Goal: Information Seeking & Learning: Learn about a topic

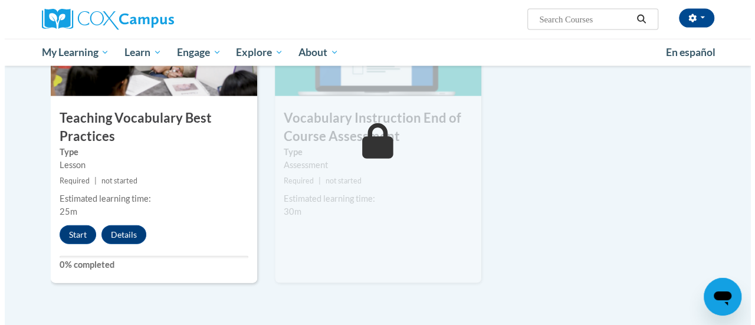
scroll to position [1327, 0]
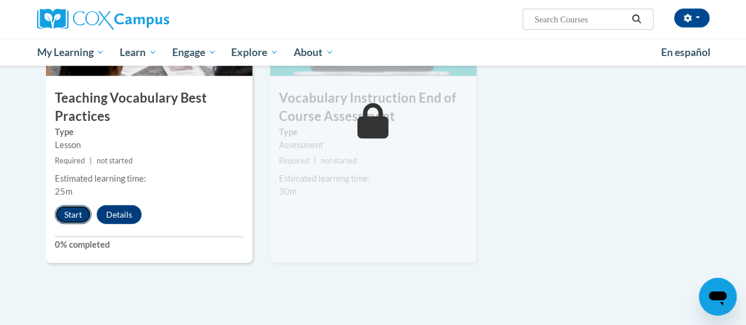
click at [71, 220] on button "Start" at bounding box center [73, 214] width 37 height 19
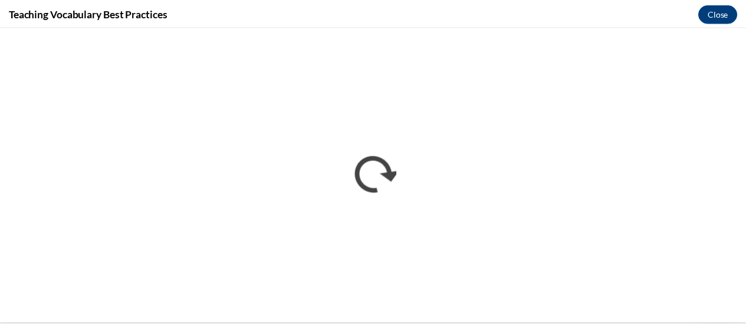
scroll to position [0, 0]
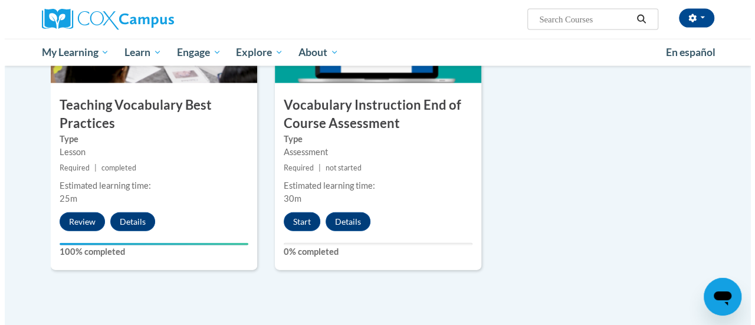
scroll to position [1319, 0]
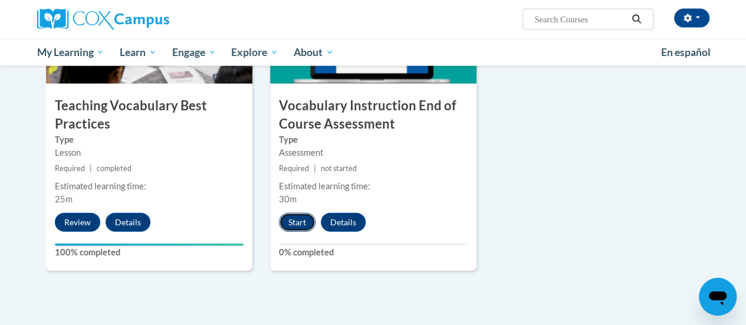
click at [296, 224] on button "Start" at bounding box center [297, 222] width 37 height 19
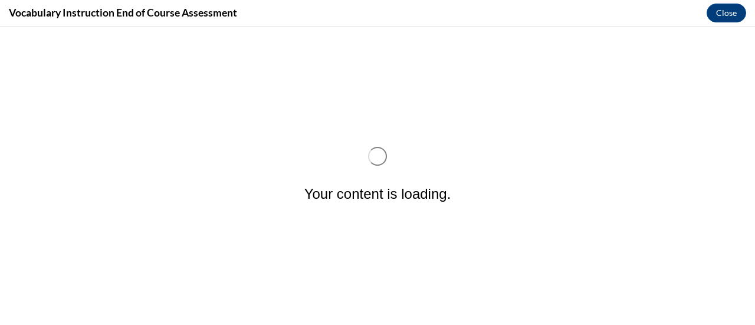
scroll to position [0, 0]
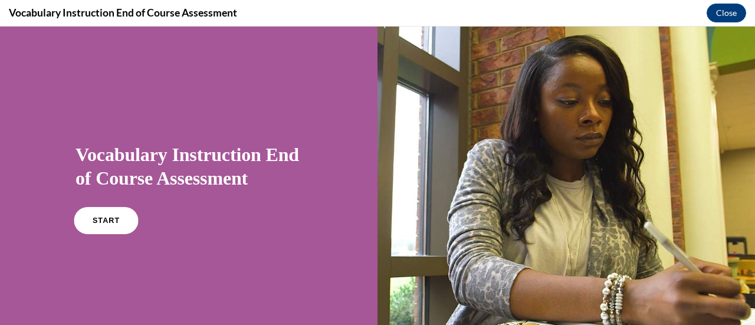
click at [98, 227] on link "START" at bounding box center [106, 220] width 64 height 27
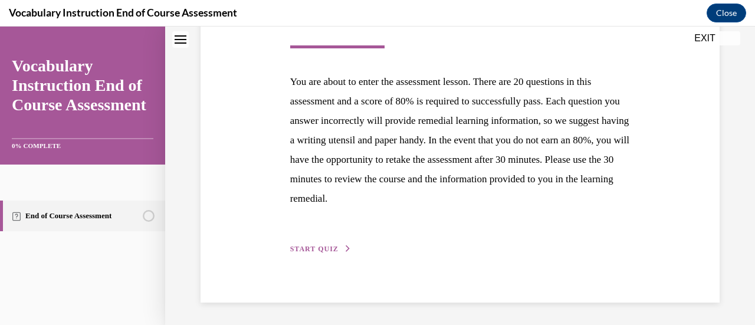
scroll to position [216, 0]
click at [320, 251] on span "START QUIZ" at bounding box center [314, 249] width 48 height 8
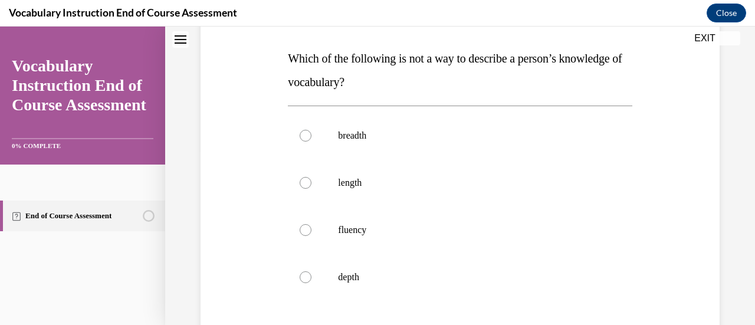
scroll to position [180, 0]
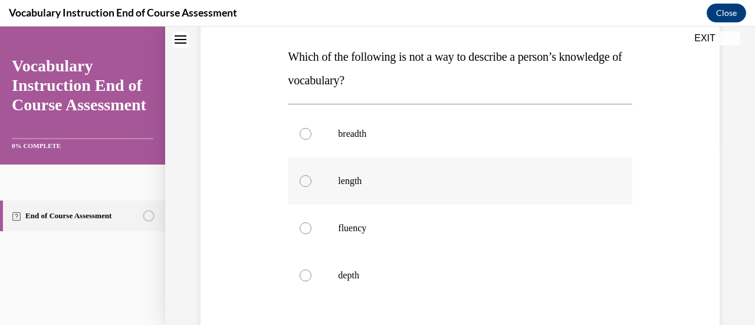
click at [301, 181] on div at bounding box center [306, 181] width 12 height 12
click at [301, 181] on input "length" at bounding box center [306, 181] width 12 height 12
radio input "true"
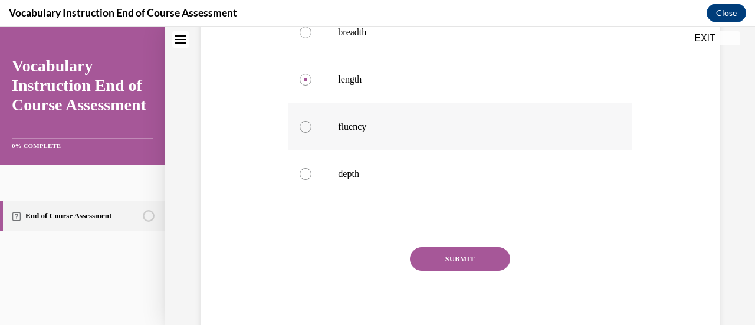
scroll to position [281, 0]
click at [433, 258] on button "SUBMIT" at bounding box center [460, 260] width 100 height 24
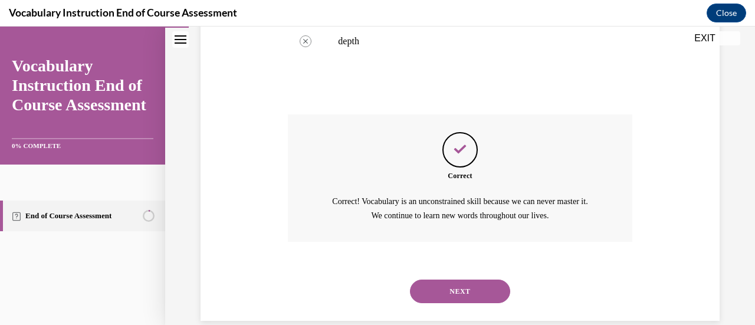
scroll to position [432, 0]
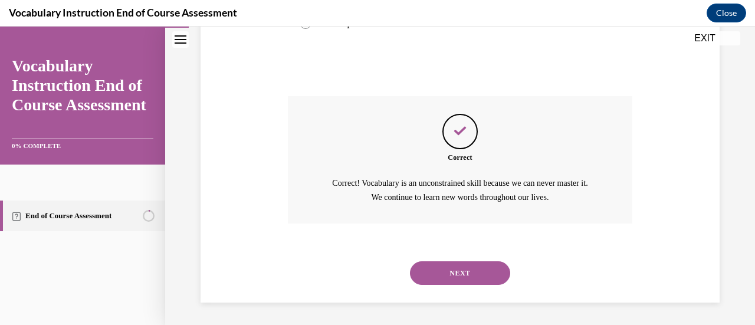
click at [441, 272] on button "NEXT" at bounding box center [460, 273] width 100 height 24
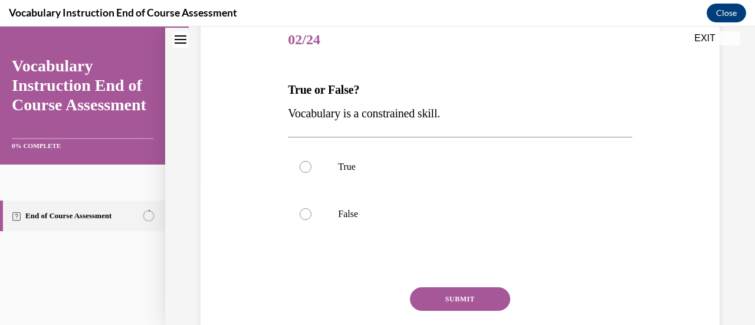
scroll to position [158, 0]
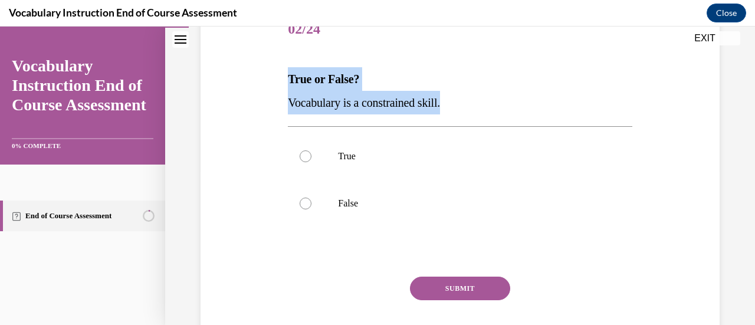
drag, startPoint x: 286, startPoint y: 78, endPoint x: 454, endPoint y: 99, distance: 169.9
click at [454, 99] on div "Question 02/24 True or False? Vocabulary is a constrained skill. True False Inc…" at bounding box center [460, 181] width 350 height 385
copy div "True or False? Vocabulary is a constrained skill."
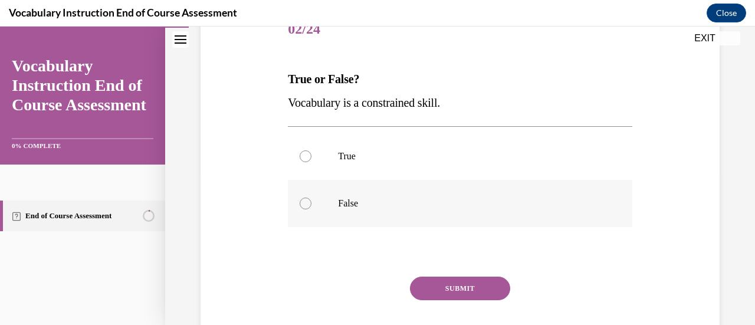
click at [306, 209] on label "False" at bounding box center [460, 203] width 344 height 47
click at [306, 209] on input "False" at bounding box center [306, 204] width 12 height 12
radio input "true"
click at [457, 283] on button "SUBMIT" at bounding box center [460, 289] width 100 height 24
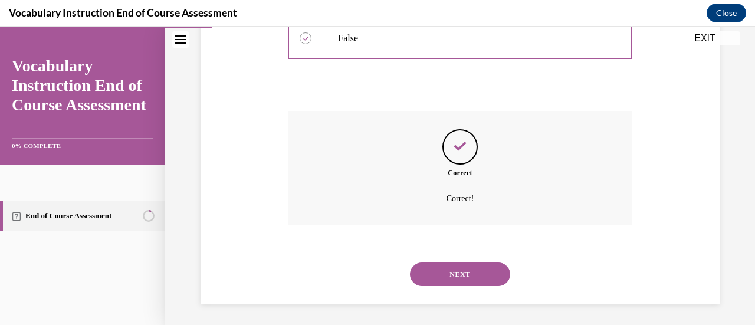
click at [457, 283] on button "NEXT" at bounding box center [460, 275] width 100 height 24
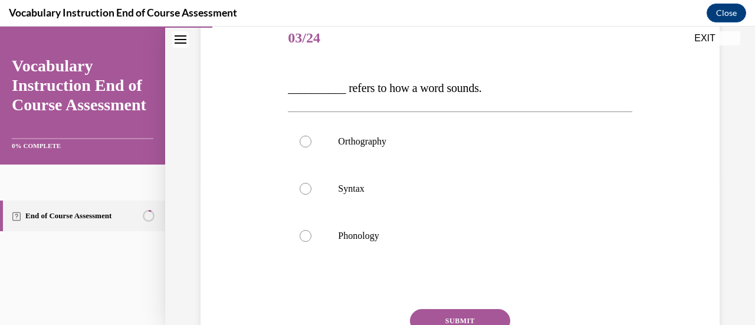
scroll to position [148, 0]
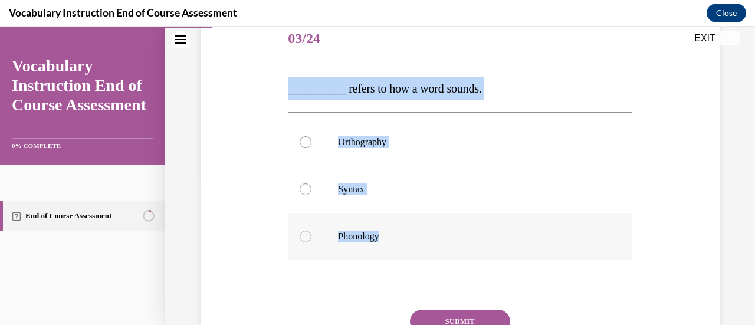
drag, startPoint x: 286, startPoint y: 93, endPoint x: 388, endPoint y: 230, distance: 170.9
click at [388, 230] on div "Question 03/24 __________ refers to how a word sounds. Orthography Syntax Phono…" at bounding box center [460, 211] width 344 height 391
copy div "__________ refers to how a word sounds. Orthography Syntax Phonology"
click at [304, 234] on div at bounding box center [306, 237] width 12 height 12
click at [304, 234] on input "Phonology" at bounding box center [306, 237] width 12 height 12
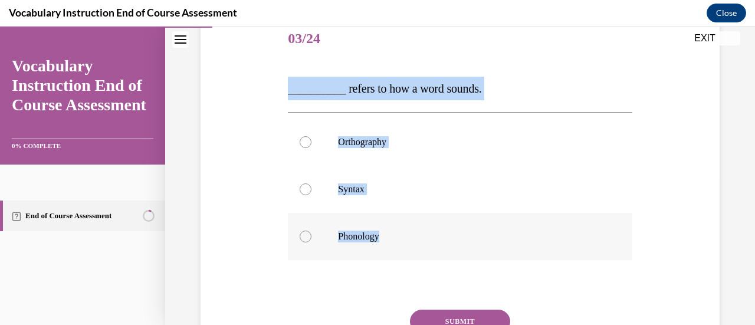
radio input "true"
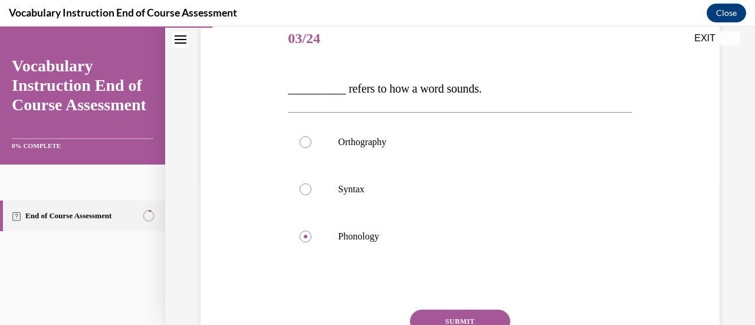
click at [440, 319] on button "SUBMIT" at bounding box center [460, 322] width 100 height 24
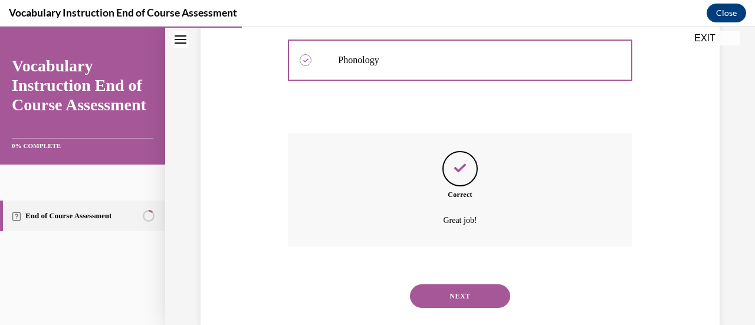
scroll to position [348, 0]
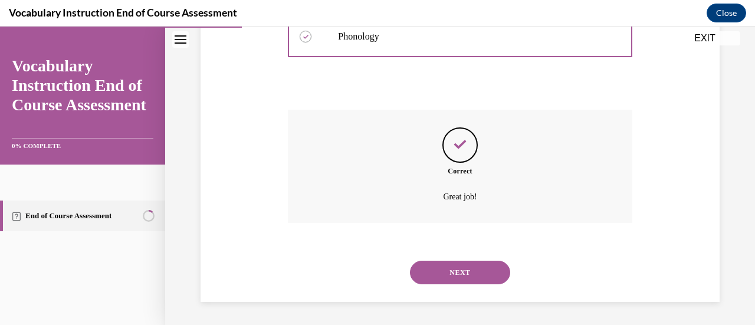
click at [467, 284] on div "NEXT" at bounding box center [460, 272] width 344 height 47
click at [477, 277] on button "NEXT" at bounding box center [460, 273] width 100 height 24
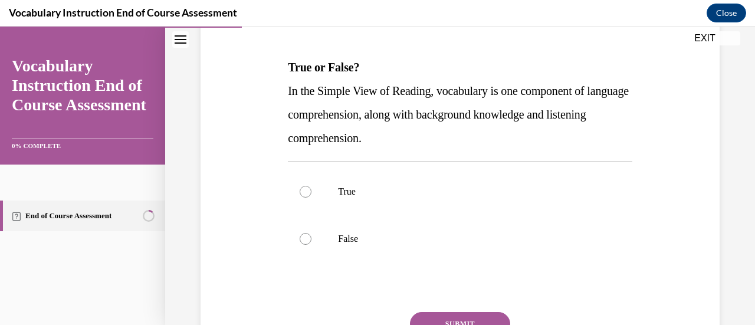
scroll to position [169, 0]
click at [290, 61] on strong "True or False?" at bounding box center [323, 67] width 71 height 13
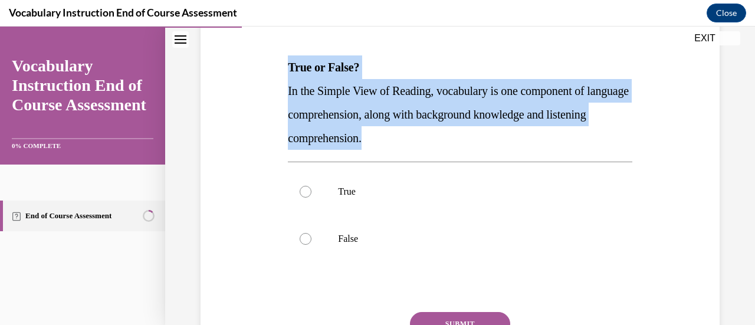
drag, startPoint x: 288, startPoint y: 62, endPoint x: 421, endPoint y: 130, distance: 149.9
click at [421, 130] on div "True or False? In the Simple View of Reading, vocabulary is one component of la…" at bounding box center [460, 102] width 344 height 94
copy div "True or False? In the Simple View of Reading, vocabulary is one component of la…"
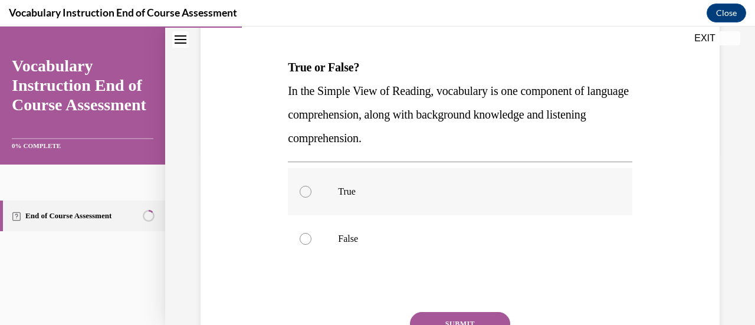
click at [307, 192] on div at bounding box center [306, 192] width 12 height 12
click at [307, 192] on input "True" at bounding box center [306, 192] width 12 height 12
radio input "true"
click at [448, 319] on button "SUBMIT" at bounding box center [460, 324] width 100 height 24
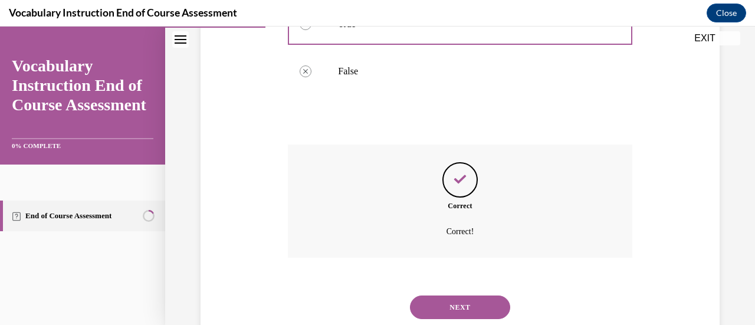
scroll to position [372, 0]
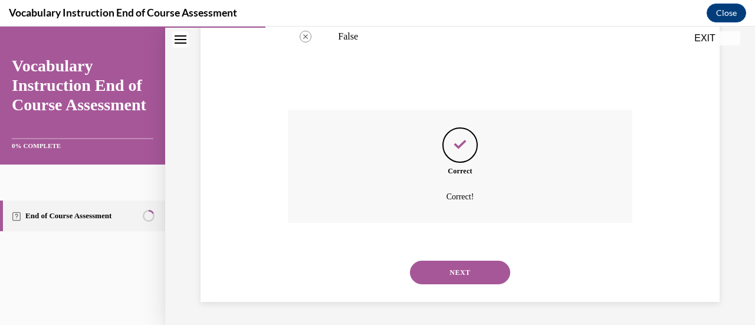
click at [466, 274] on button "NEXT" at bounding box center [460, 273] width 100 height 24
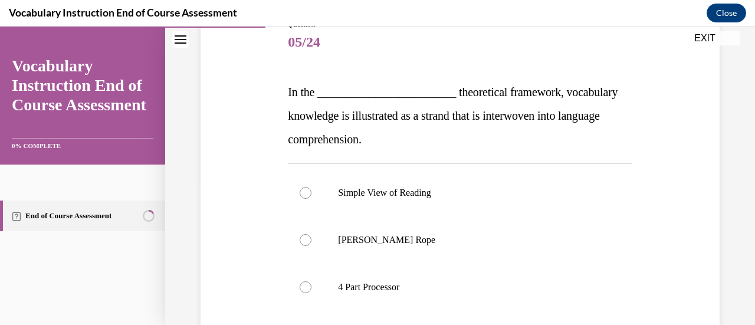
scroll to position [147, 0]
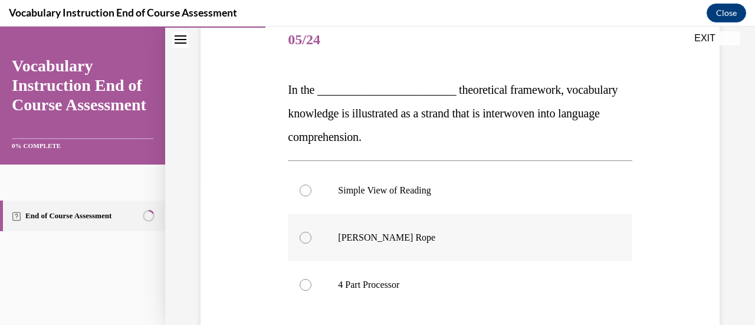
click at [303, 233] on div at bounding box center [306, 238] width 12 height 12
click at [303, 233] on input "Scarborough's Rope" at bounding box center [306, 238] width 12 height 12
radio input "true"
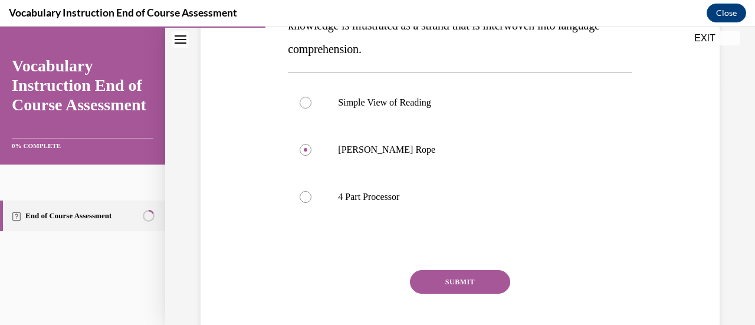
scroll to position [235, 0]
click at [426, 278] on button "SUBMIT" at bounding box center [460, 282] width 100 height 24
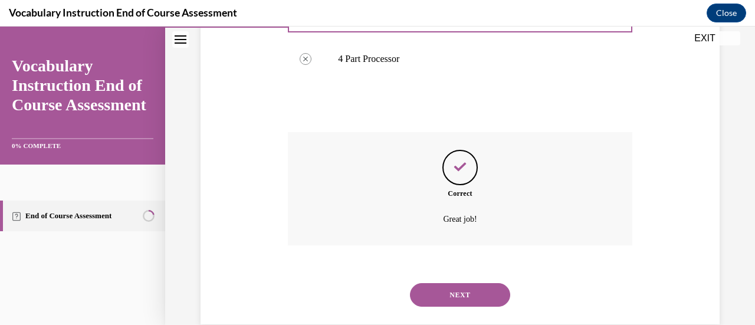
scroll to position [395, 0]
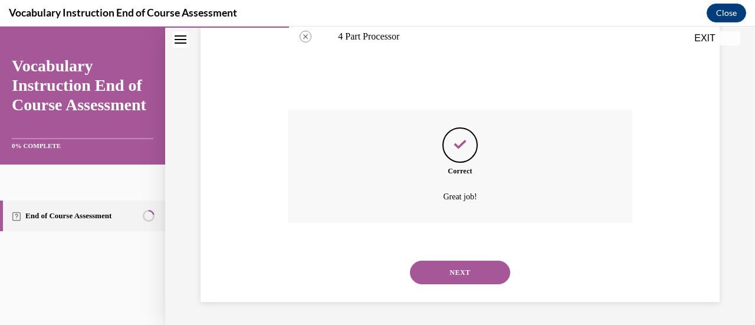
click at [451, 274] on button "NEXT" at bounding box center [460, 273] width 100 height 24
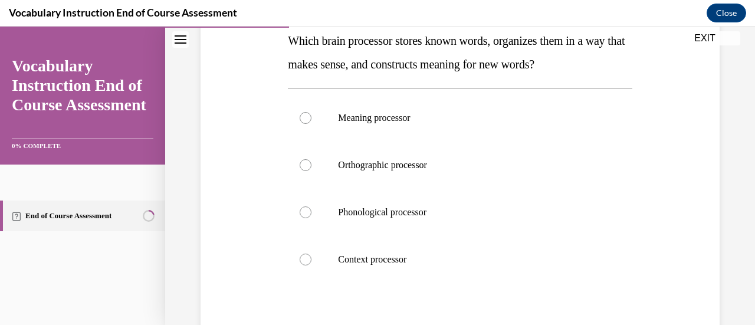
scroll to position [195, 0]
click at [493, 129] on label "Meaning processor" at bounding box center [460, 118] width 344 height 47
click at [312, 124] on input "Meaning processor" at bounding box center [306, 119] width 12 height 12
radio input "true"
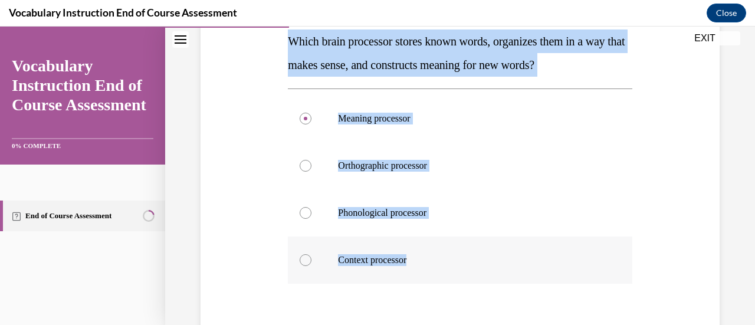
drag, startPoint x: 284, startPoint y: 38, endPoint x: 424, endPoint y: 268, distance: 269.5
click at [424, 268] on div "Question 06/24 Which brain processor stores known words, organizes them in a wa…" at bounding box center [460, 190] width 350 height 479
copy div "Which brain processor stores known words, organizes them in a way that makes se…"
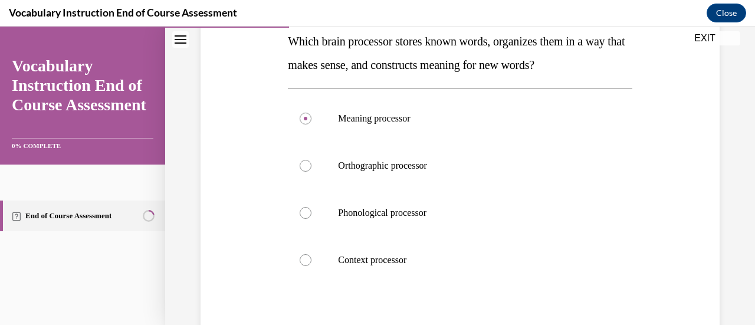
click at [592, 299] on div "Question 06/24 Which brain processor stores known words, organizes them in a wa…" at bounding box center [460, 199] width 344 height 461
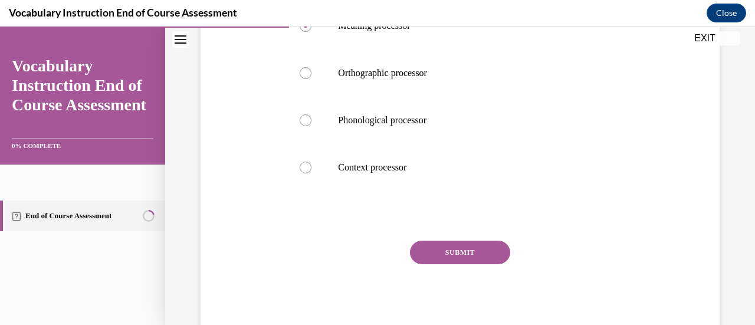
click at [484, 253] on button "SUBMIT" at bounding box center [460, 253] width 100 height 24
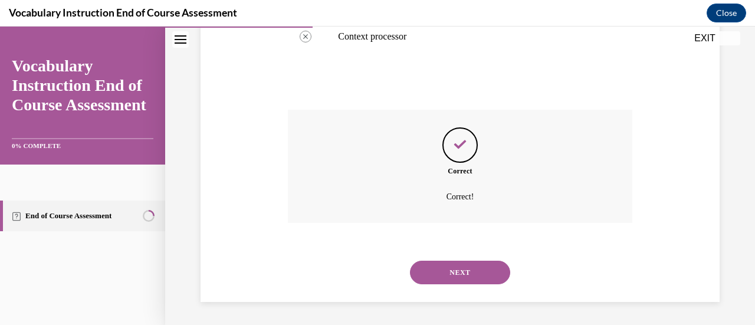
click at [472, 277] on button "NEXT" at bounding box center [460, 273] width 100 height 24
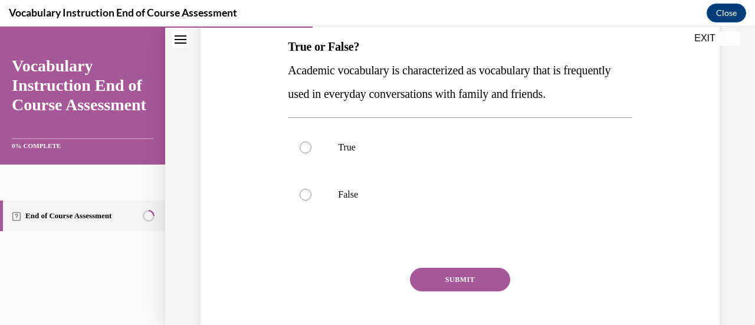
scroll to position [191, 0]
click at [307, 193] on div at bounding box center [306, 194] width 12 height 12
click at [307, 193] on input "False" at bounding box center [306, 194] width 12 height 12
radio input "true"
click at [438, 277] on button "SUBMIT" at bounding box center [460, 279] width 100 height 24
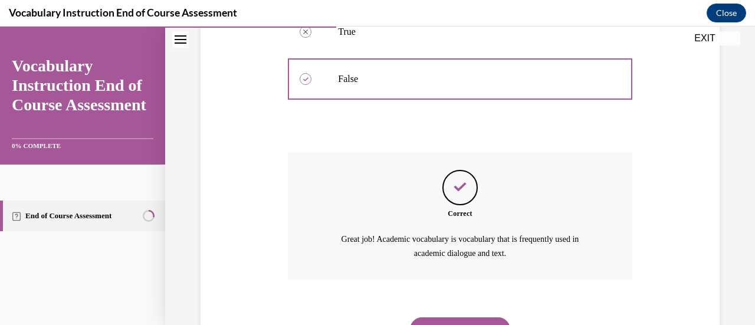
scroll to position [362, 0]
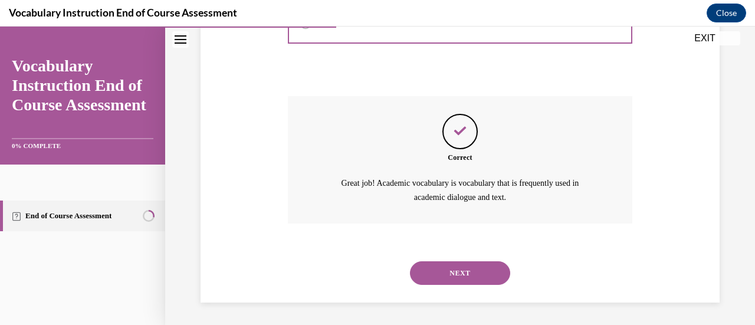
click at [459, 273] on button "NEXT" at bounding box center [460, 273] width 100 height 24
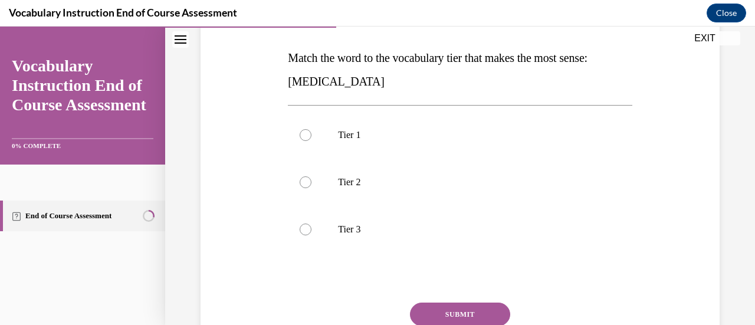
scroll to position [183, 0]
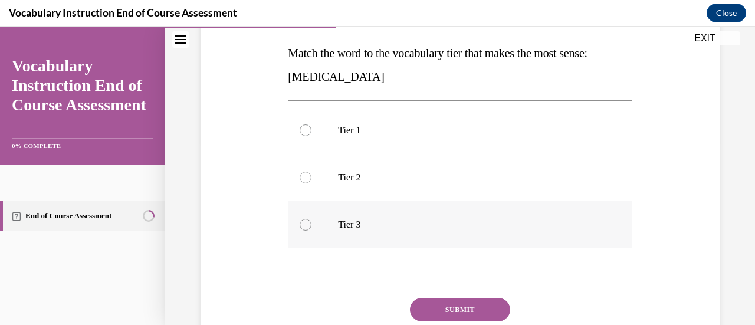
click at [440, 242] on label "Tier 3" at bounding box center [460, 224] width 344 height 47
click at [312, 231] on input "Tier 3" at bounding box center [306, 225] width 12 height 12
radio input "true"
click at [451, 304] on button "SUBMIT" at bounding box center [460, 310] width 100 height 24
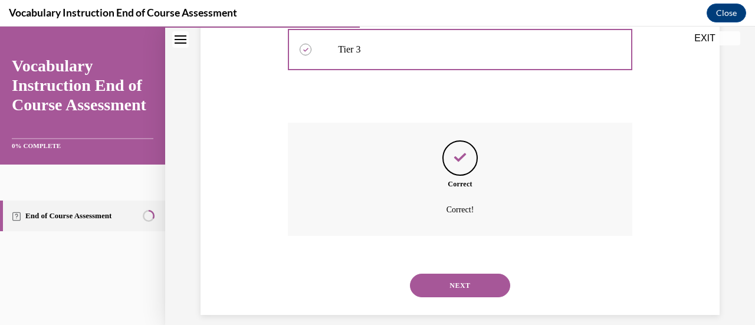
scroll to position [365, 0]
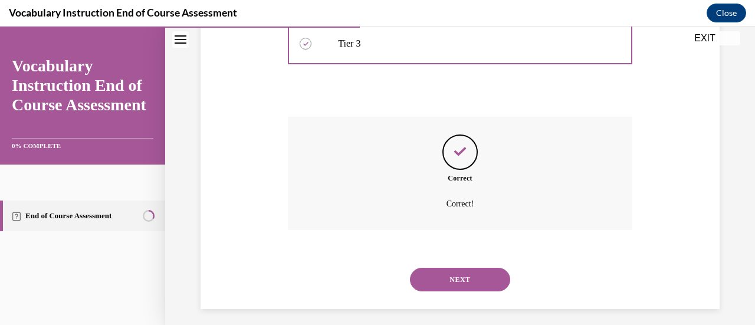
click at [478, 278] on button "NEXT" at bounding box center [460, 280] width 100 height 24
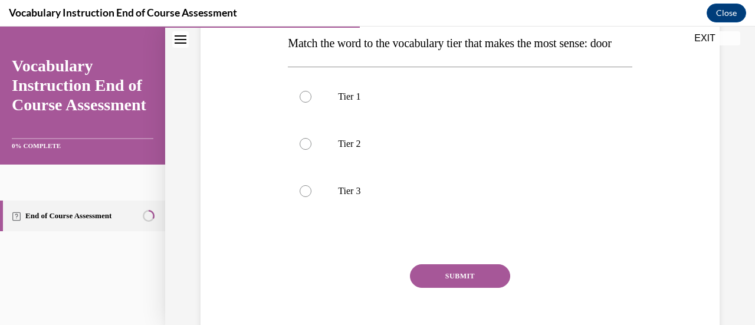
scroll to position [199, 0]
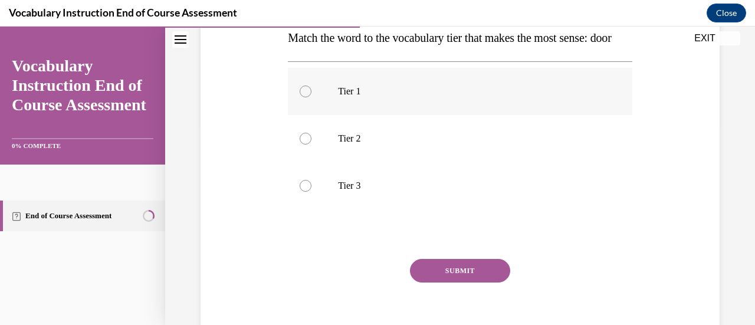
click at [305, 97] on div at bounding box center [306, 92] width 12 height 12
click at [305, 97] on input "Tier 1" at bounding box center [306, 92] width 12 height 12
radio input "true"
click at [452, 283] on button "SUBMIT" at bounding box center [460, 271] width 100 height 24
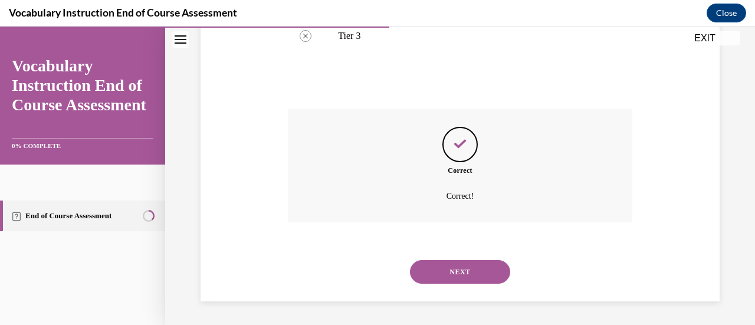
scroll to position [372, 0]
click at [463, 276] on button "NEXT" at bounding box center [460, 272] width 100 height 24
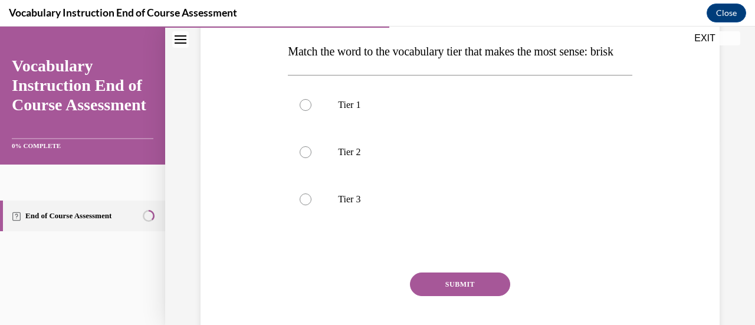
scroll to position [185, 0]
click at [301, 159] on div at bounding box center [306, 153] width 12 height 12
click at [301, 159] on input "Tier 2" at bounding box center [306, 153] width 12 height 12
radio input "true"
click at [455, 297] on button "SUBMIT" at bounding box center [460, 285] width 100 height 24
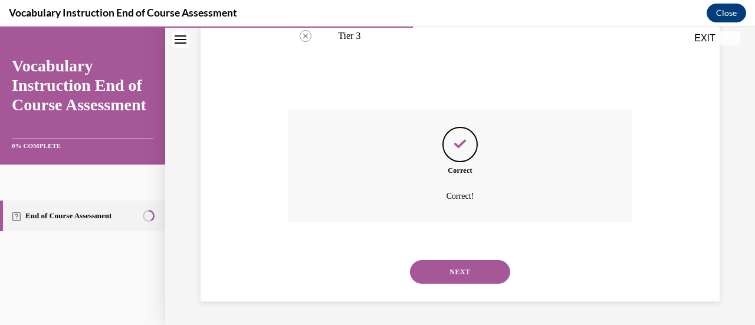
click at [463, 284] on button "NEXT" at bounding box center [460, 272] width 100 height 24
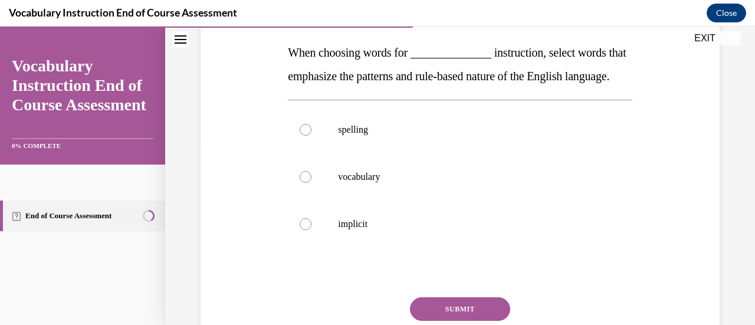
scroll to position [193, 0]
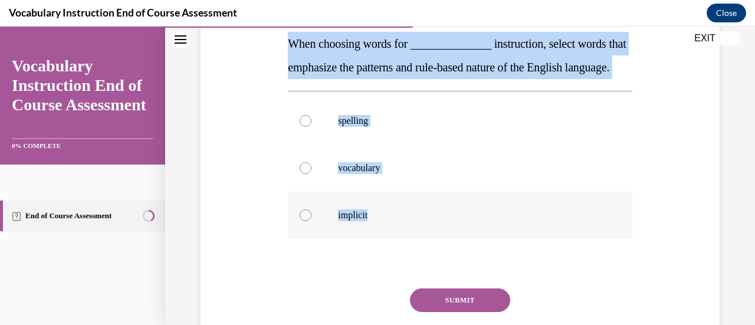
drag, startPoint x: 287, startPoint y: 43, endPoint x: 381, endPoint y: 228, distance: 207.7
click at [381, 228] on div "Question 11/24 When choosing words for ______________ instruction, select words…" at bounding box center [460, 178] width 344 height 414
copy div "When choosing words for ______________ instruction, select words that emphasize…"
click at [302, 127] on div at bounding box center [306, 121] width 12 height 12
click at [302, 127] on input "spelling" at bounding box center [306, 121] width 12 height 12
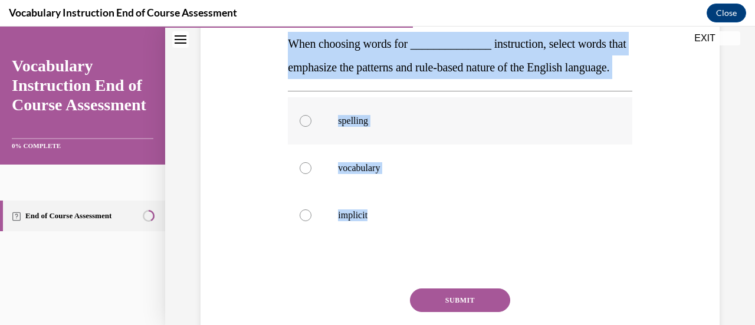
radio input "true"
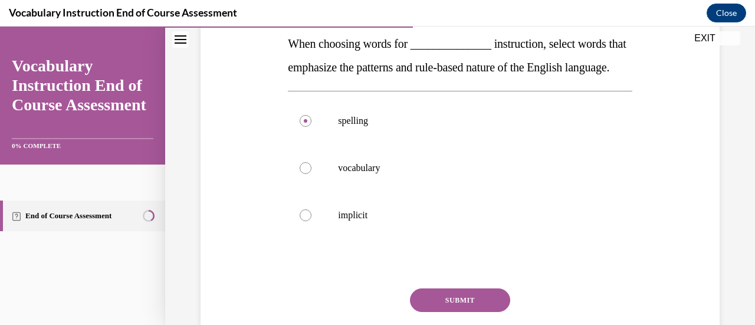
click at [446, 312] on button "SUBMIT" at bounding box center [460, 301] width 100 height 24
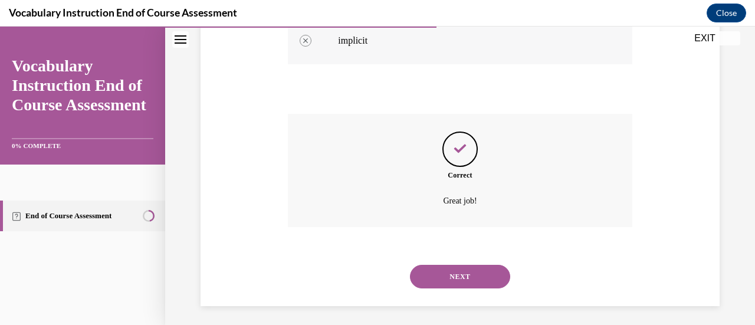
scroll to position [368, 0]
click at [470, 288] on button "NEXT" at bounding box center [460, 276] width 100 height 24
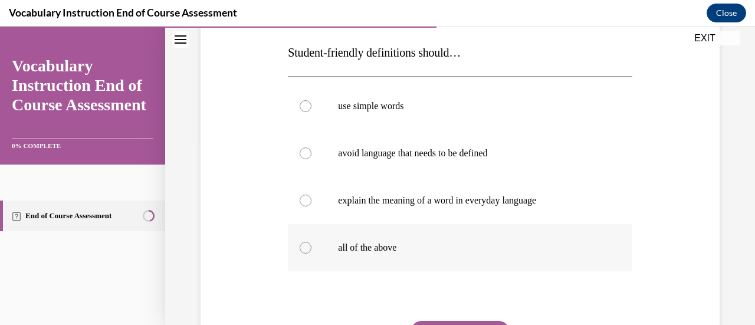
scroll to position [185, 0]
drag, startPoint x: 472, startPoint y: 256, endPoint x: 431, endPoint y: 249, distance: 41.9
click at [431, 249] on p "all of the above" at bounding box center [470, 247] width 264 height 12
click at [312, 249] on input "all of the above" at bounding box center [306, 247] width 12 height 12
radio input "true"
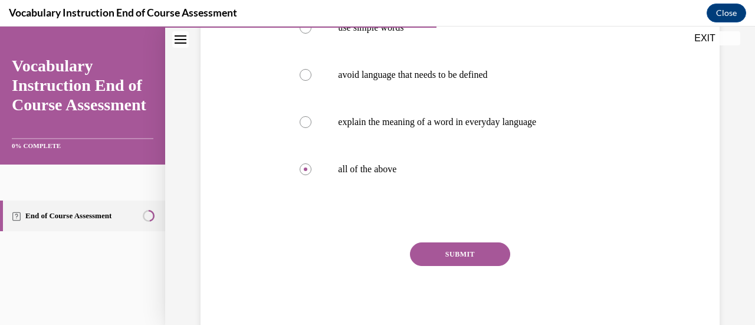
scroll to position [263, 0]
click at [450, 258] on button "SUBMIT" at bounding box center [460, 254] width 100 height 24
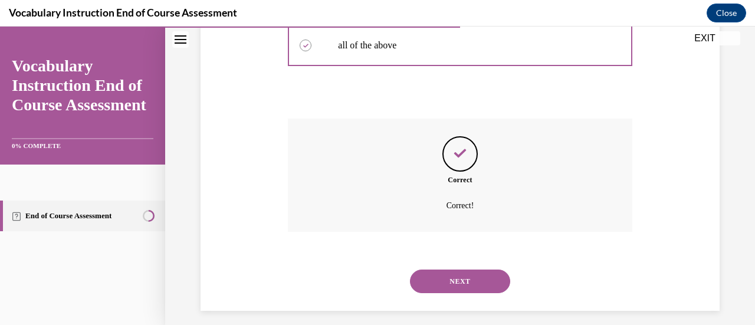
scroll to position [395, 0]
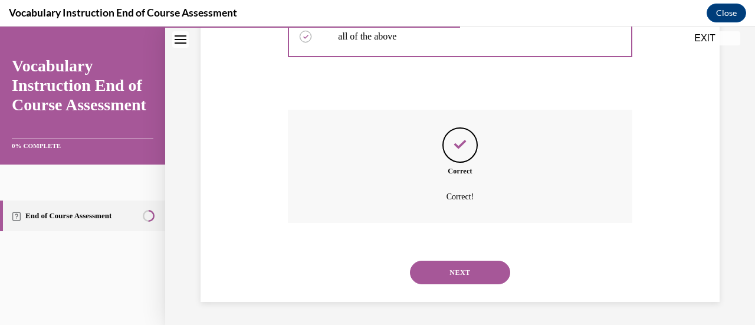
click at [448, 276] on button "NEXT" at bounding box center [460, 273] width 100 height 24
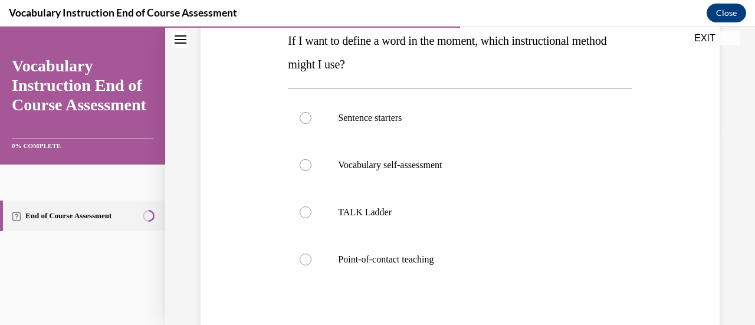
scroll to position [195, 0]
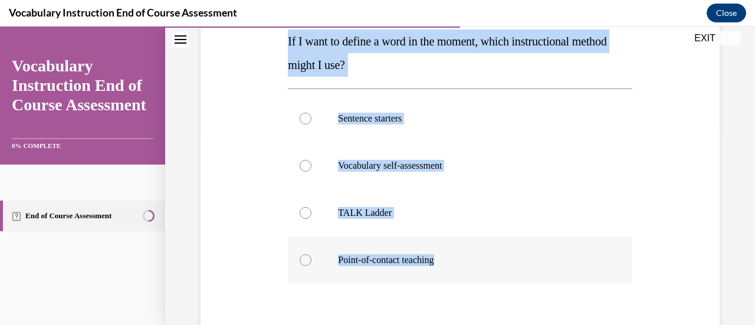
drag, startPoint x: 284, startPoint y: 35, endPoint x: 451, endPoint y: 260, distance: 280.0
click at [451, 260] on div "Question 13/24 If I want to define a word in the moment, which instructional me…" at bounding box center [460, 190] width 350 height 479
copy div "If I want to define a word in the moment, which instructional method might I us…"
click at [305, 262] on div at bounding box center [306, 260] width 12 height 12
click at [305, 262] on input "Point-of-contact teaching" at bounding box center [306, 260] width 12 height 12
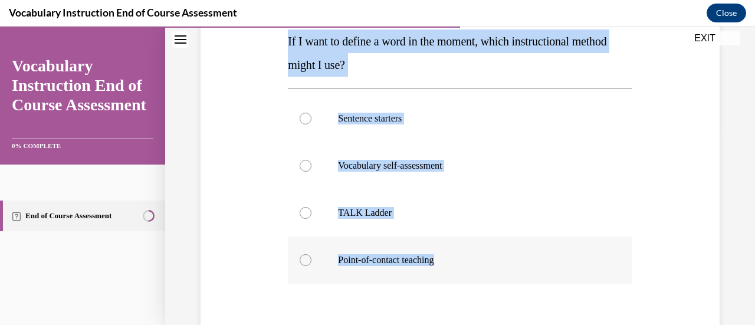
radio input "true"
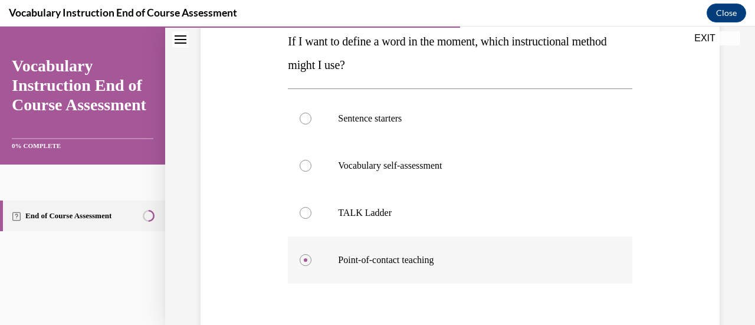
scroll to position [288, 0]
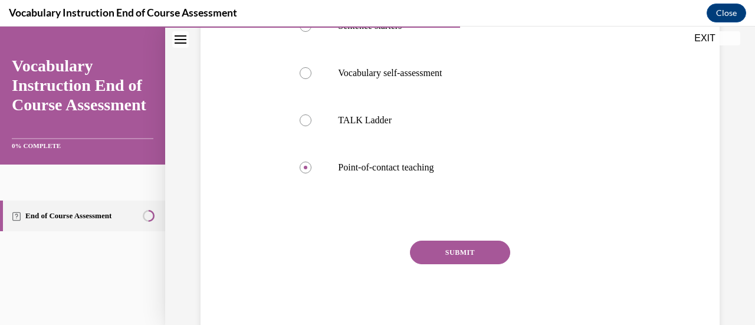
click at [448, 247] on button "SUBMIT" at bounding box center [460, 253] width 100 height 24
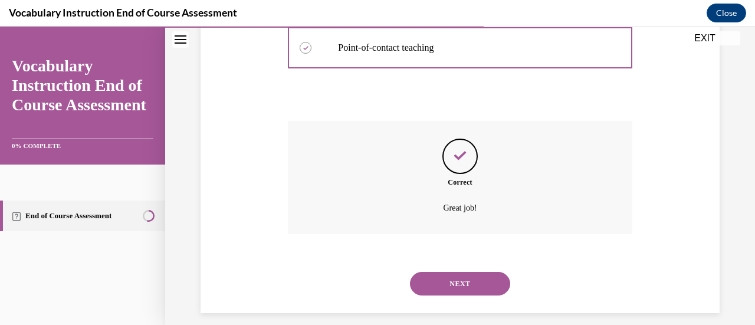
scroll to position [419, 0]
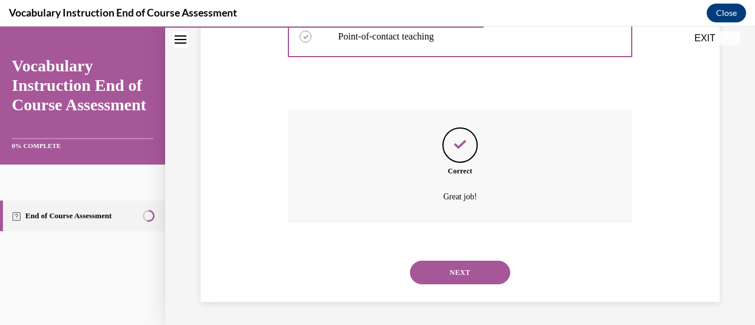
click at [452, 281] on button "NEXT" at bounding box center [460, 273] width 100 height 24
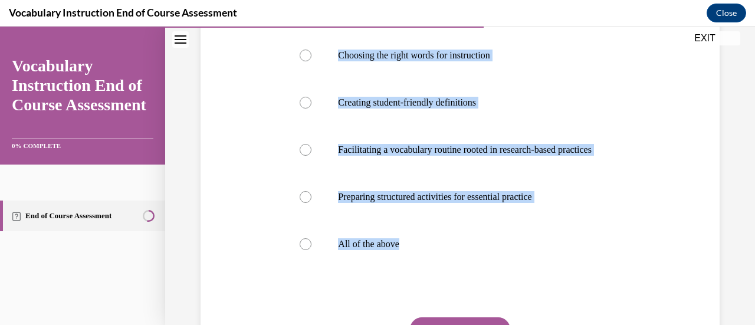
scroll to position [240, 0]
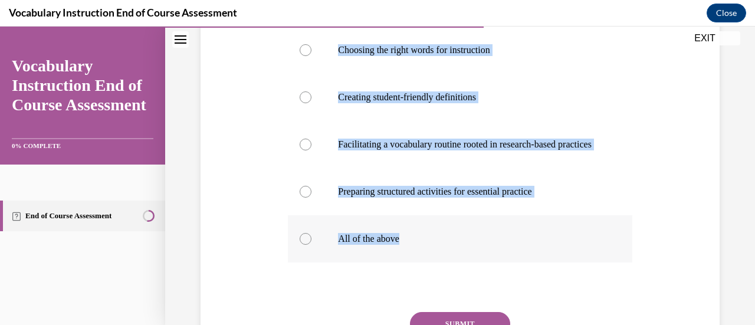
drag, startPoint x: 284, startPoint y: 48, endPoint x: 479, endPoint y: 268, distance: 294.7
click at [479, 268] on div "Question 14/24 What should you consider when planning to teach focus words with…" at bounding box center [460, 157] width 350 height 503
copy div "What should you consider when planning to teach focus words with text? Choosing…"
click at [306, 245] on div at bounding box center [306, 239] width 12 height 12
click at [306, 245] on input "All of the above" at bounding box center [306, 239] width 12 height 12
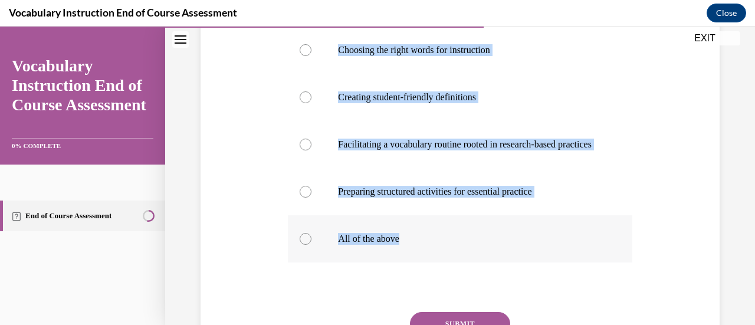
radio input "true"
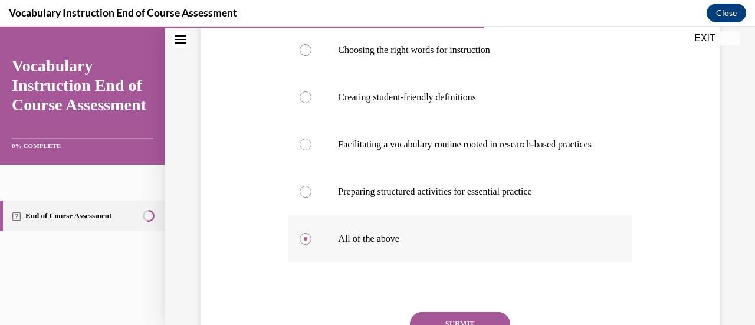
scroll to position [347, 0]
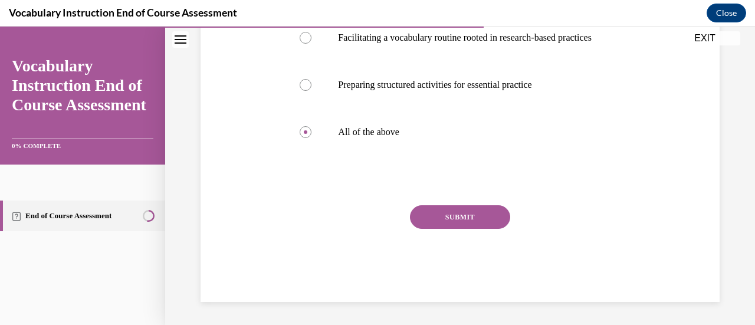
click at [465, 229] on button "SUBMIT" at bounding box center [460, 217] width 100 height 24
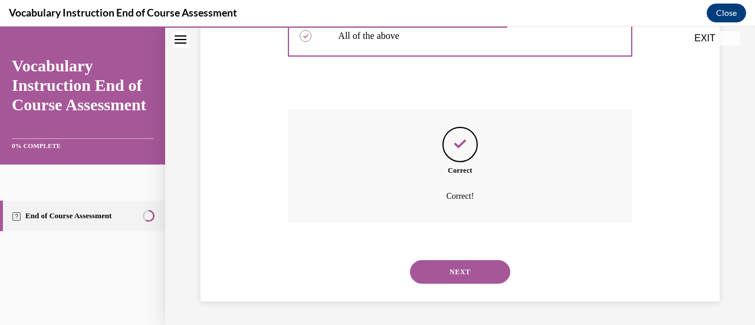
click at [465, 271] on button "NEXT" at bounding box center [460, 272] width 100 height 24
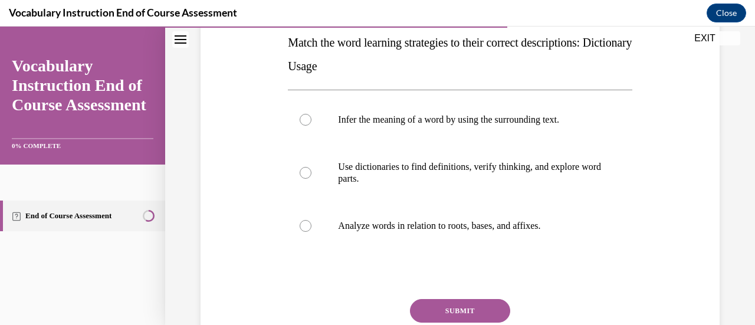
scroll to position [194, 0]
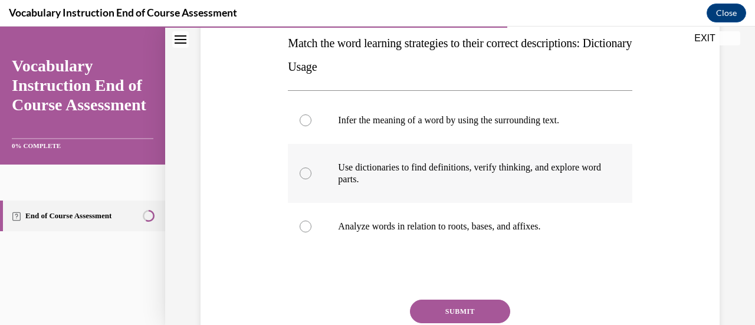
click at [306, 175] on div at bounding box center [306, 174] width 12 height 12
click at [306, 175] on input "Use dictionaries to find definitions, verify thinking, and explore word parts." at bounding box center [306, 174] width 12 height 12
radio input "true"
click at [447, 304] on button "SUBMIT" at bounding box center [460, 312] width 100 height 24
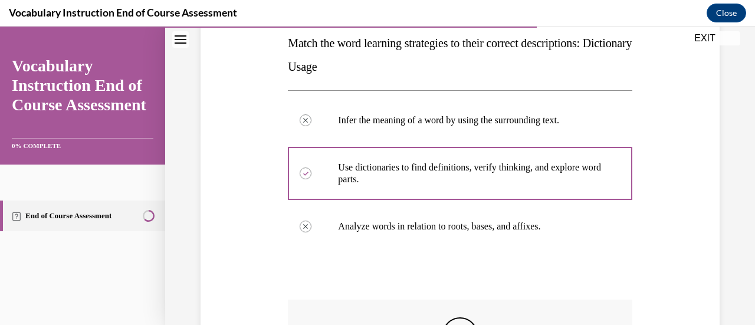
scroll to position [384, 0]
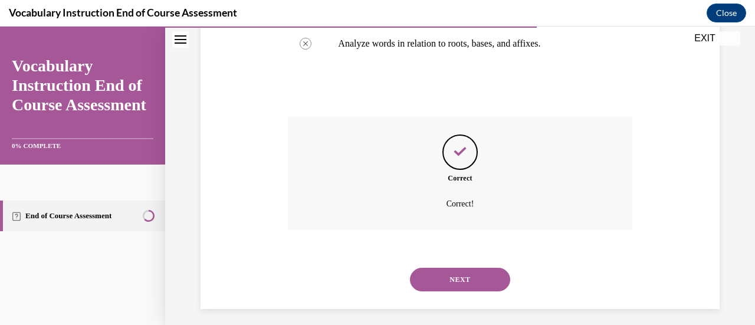
click at [459, 277] on button "NEXT" at bounding box center [460, 280] width 100 height 24
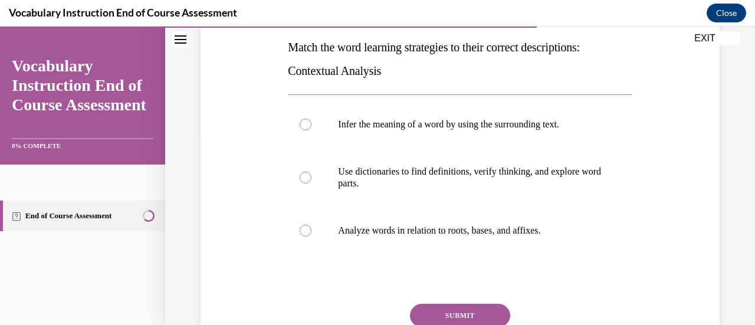
scroll to position [191, 0]
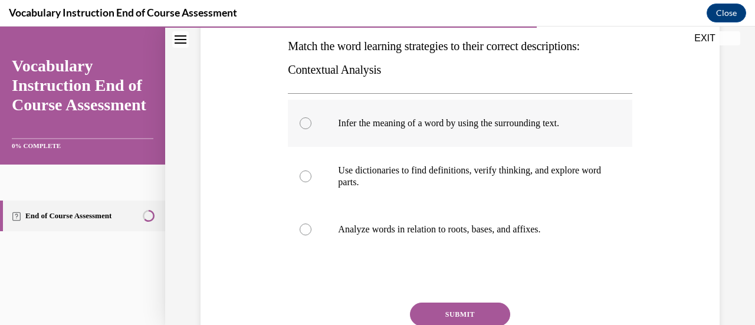
click at [386, 140] on label "Infer the meaning of a word by using the surrounding text." at bounding box center [460, 123] width 344 height 47
click at [312, 129] on input "Infer the meaning of a word by using the surrounding text." at bounding box center [306, 123] width 12 height 12
radio input "true"
click at [451, 311] on button "SUBMIT" at bounding box center [460, 315] width 100 height 24
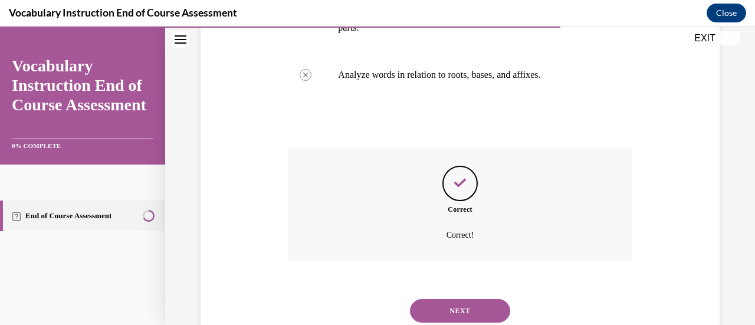
scroll to position [384, 0]
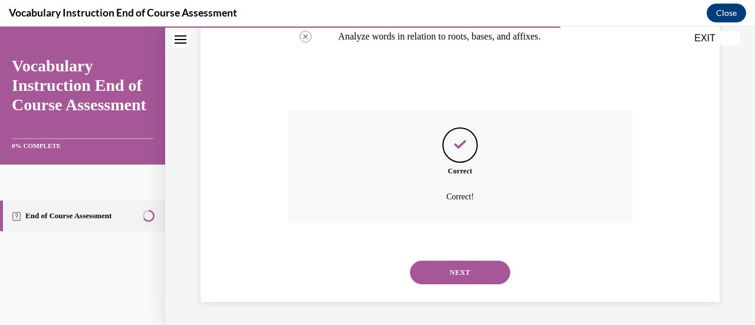
click at [453, 293] on div "NEXT" at bounding box center [460, 272] width 344 height 47
click at [467, 270] on button "NEXT" at bounding box center [460, 273] width 100 height 24
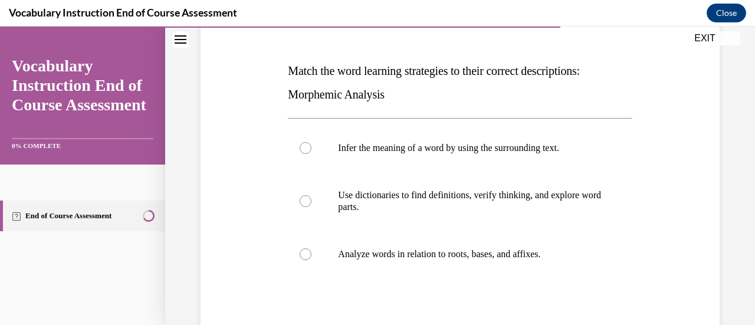
scroll to position [178, 0]
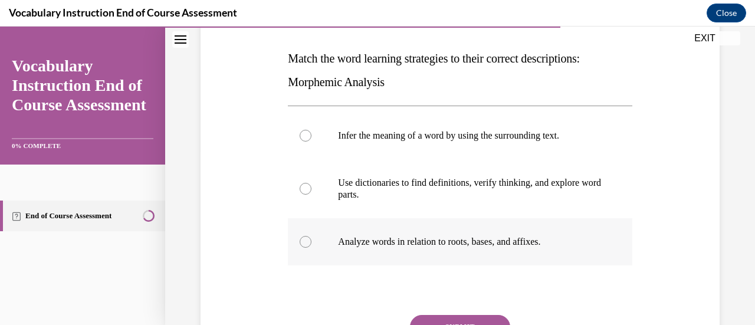
click at [471, 239] on p "Analyze words in relation to roots, bases, and affixes." at bounding box center [470, 242] width 264 height 12
click at [312, 239] on input "Analyze words in relation to roots, bases, and affixes." at bounding box center [306, 242] width 12 height 12
radio input "true"
click at [461, 320] on button "SUBMIT" at bounding box center [460, 327] width 100 height 24
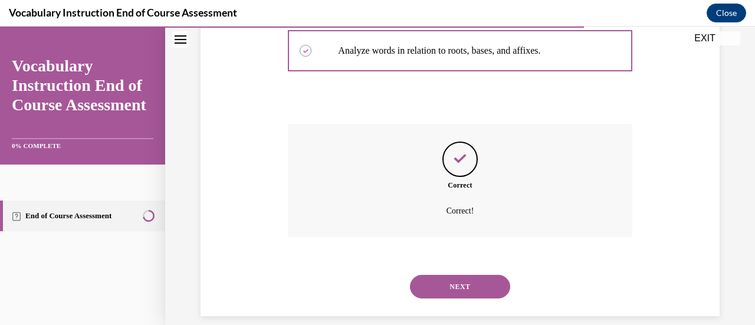
scroll to position [369, 0]
click at [481, 287] on button "NEXT" at bounding box center [460, 288] width 100 height 24
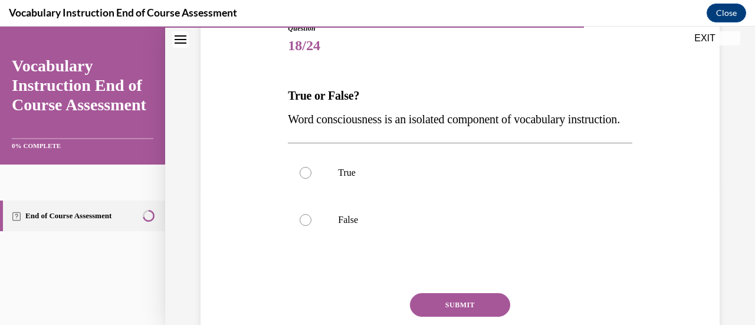
scroll to position [170, 0]
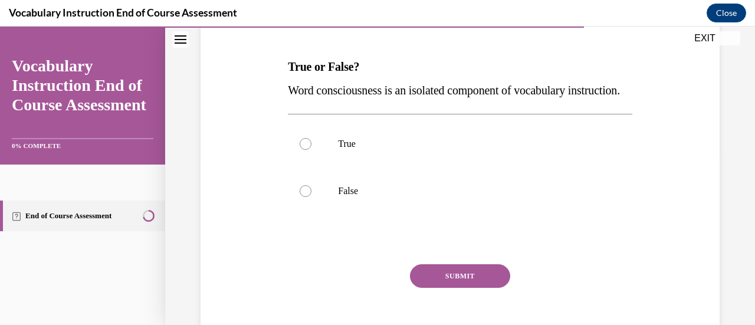
drag, startPoint x: 286, startPoint y: 61, endPoint x: 348, endPoint y: 115, distance: 82.4
click at [348, 102] on div "True or False? Word consciousness is an isolated component of vocabulary instru…" at bounding box center [460, 78] width 344 height 47
copy div "True or False? Word consciousness is an isolated component of vocabulary instru…"
click at [306, 197] on div at bounding box center [306, 191] width 12 height 12
click at [306, 197] on input "False" at bounding box center [306, 191] width 12 height 12
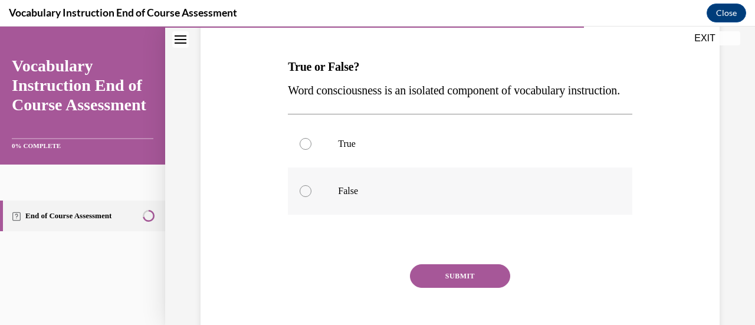
radio input "true"
click at [471, 288] on button "SUBMIT" at bounding box center [460, 276] width 100 height 24
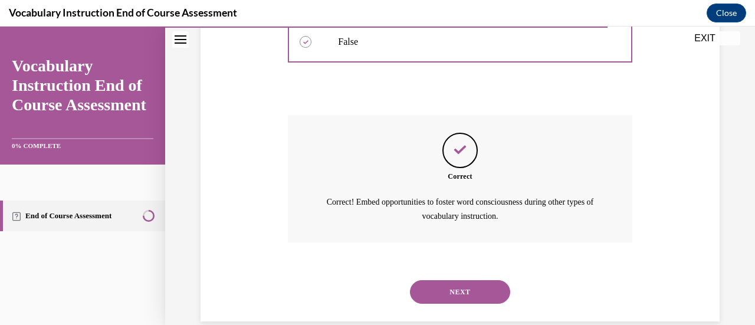
scroll to position [331, 0]
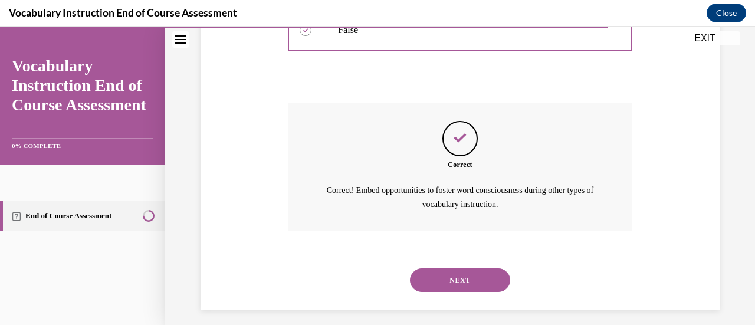
click at [471, 292] on button "NEXT" at bounding box center [460, 280] width 100 height 24
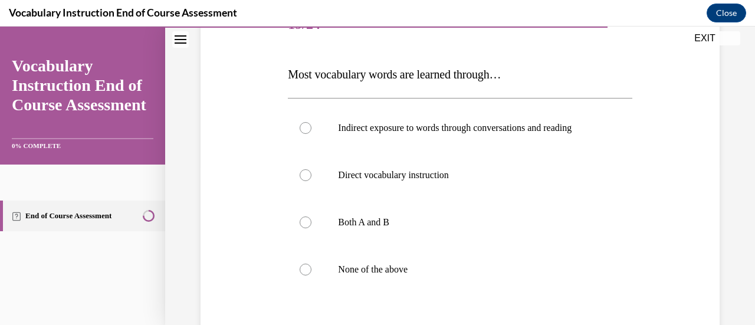
scroll to position [174, 0]
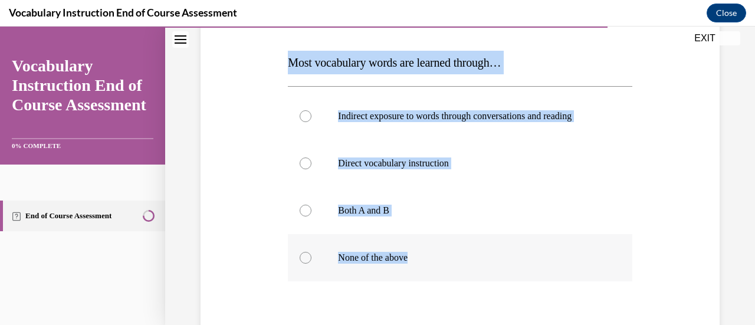
drag, startPoint x: 288, startPoint y: 57, endPoint x: 419, endPoint y: 241, distance: 225.9
click at [419, 241] on div "Question 19/24 Most vocabulary words are learned through… Indirect exposure to …" at bounding box center [460, 209] width 344 height 438
copy div "Most vocabulary words are learned through… Indirect exposure to words through c…"
click at [306, 109] on label "Indirect exposure to words through conversations and reading" at bounding box center [460, 116] width 344 height 47
click at [306, 110] on input "Indirect exposure to words through conversations and reading" at bounding box center [306, 116] width 12 height 12
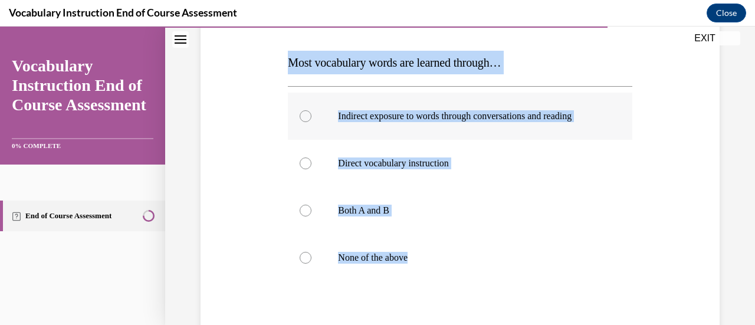
radio input "true"
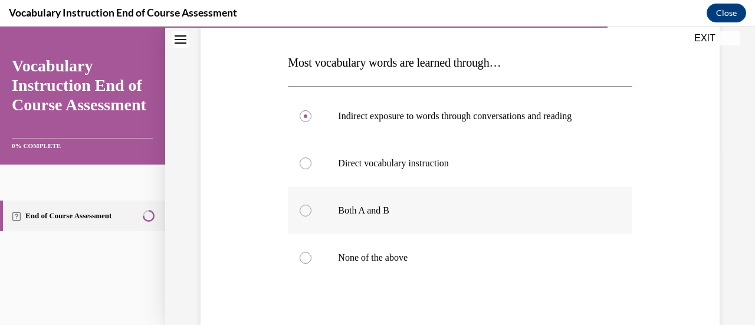
click at [305, 209] on div at bounding box center [306, 211] width 12 height 12
click at [305, 209] on input "Both A and B" at bounding box center [306, 211] width 12 height 12
radio input "true"
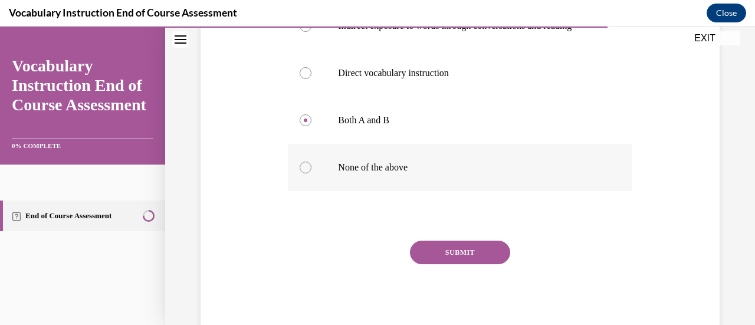
click at [481, 247] on button "SUBMIT" at bounding box center [460, 253] width 100 height 24
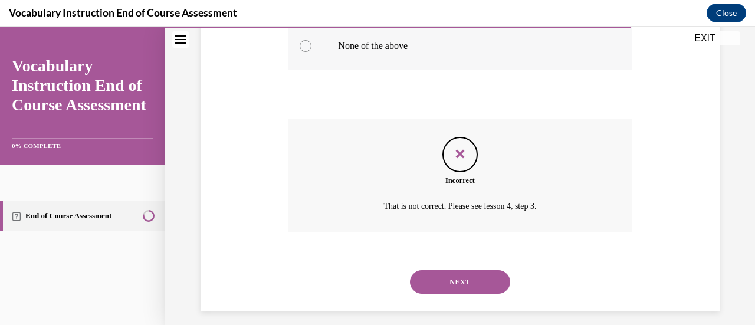
scroll to position [385, 0]
click at [470, 283] on button "NEXT" at bounding box center [460, 283] width 100 height 24
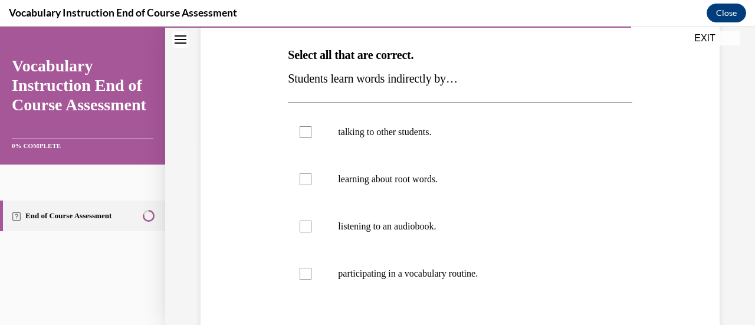
scroll to position [181, 0]
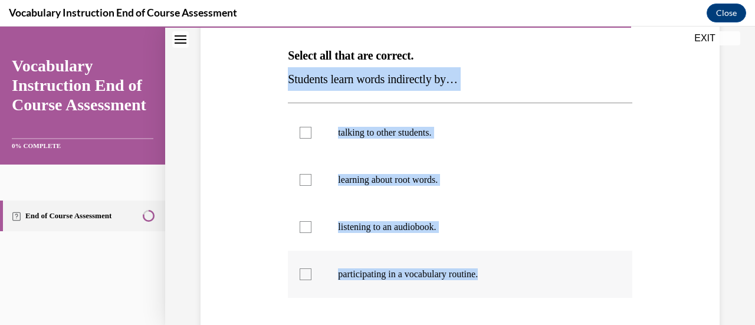
drag, startPoint x: 287, startPoint y: 78, endPoint x: 502, endPoint y: 266, distance: 285.6
click at [502, 266] on div "Question 20/24 Select all that are correct. Students learn words indirectly by……" at bounding box center [460, 213] width 344 height 461
click at [488, 220] on label "listening to an audiobook." at bounding box center [460, 227] width 344 height 47
click at [312, 221] on input "listening to an audiobook." at bounding box center [306, 227] width 12 height 12
checkbox input "true"
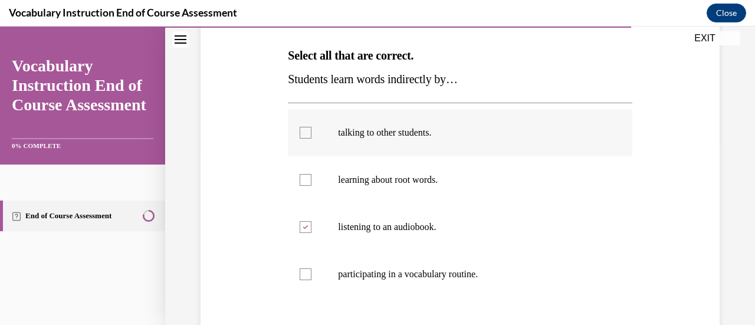
click at [307, 132] on div at bounding box center [306, 133] width 12 height 12
click at [307, 132] on input "talking to other students." at bounding box center [306, 133] width 12 height 12
checkbox input "true"
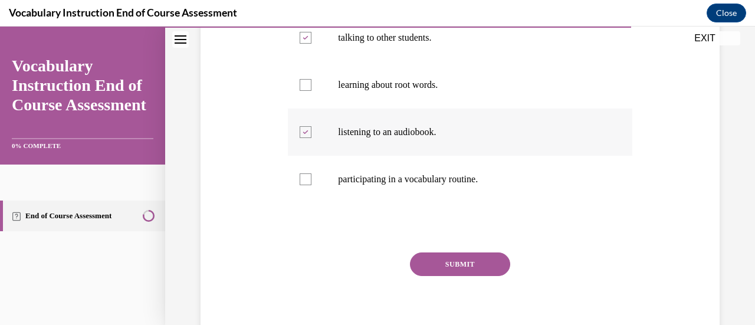
scroll to position [276, 0]
click at [479, 264] on button "SUBMIT" at bounding box center [460, 265] width 100 height 24
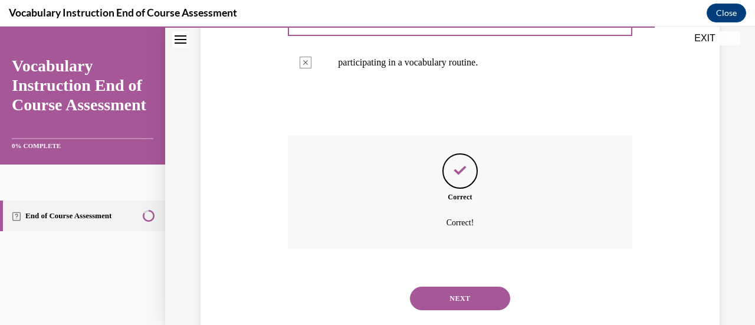
scroll to position [394, 0]
click at [476, 291] on button "NEXT" at bounding box center [460, 298] width 100 height 24
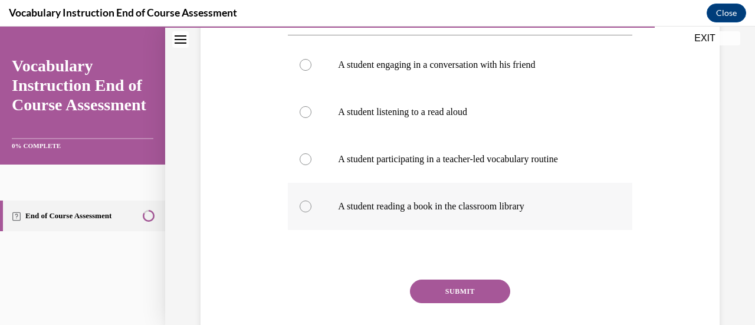
scroll to position [225, 0]
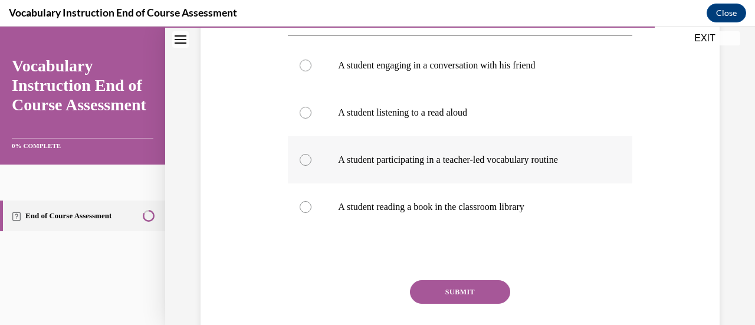
click at [533, 158] on p "A student participating in a teacher-led vocabulary routine" at bounding box center [470, 160] width 264 height 12
click at [312, 158] on input "A student participating in a teacher-led vocabulary routine" at bounding box center [306, 160] width 12 height 12
radio input "true"
click at [454, 292] on button "SUBMIT" at bounding box center [460, 292] width 100 height 24
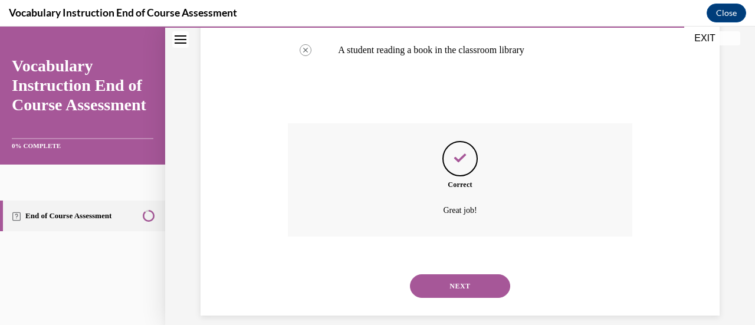
click at [454, 292] on button "NEXT" at bounding box center [460, 286] width 100 height 24
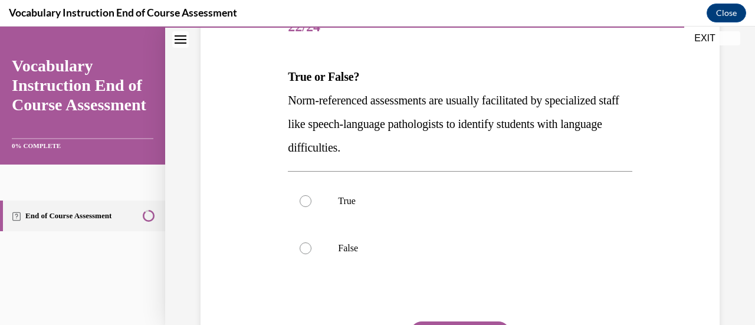
scroll to position [160, 0]
click at [305, 245] on div at bounding box center [306, 248] width 12 height 12
click at [305, 245] on input "False" at bounding box center [306, 248] width 12 height 12
radio input "true"
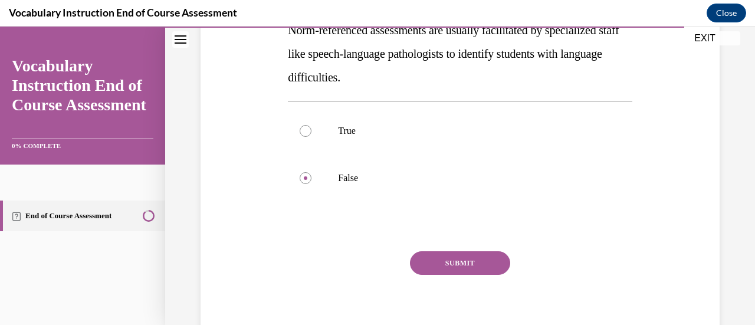
click at [432, 264] on button "SUBMIT" at bounding box center [460, 263] width 100 height 24
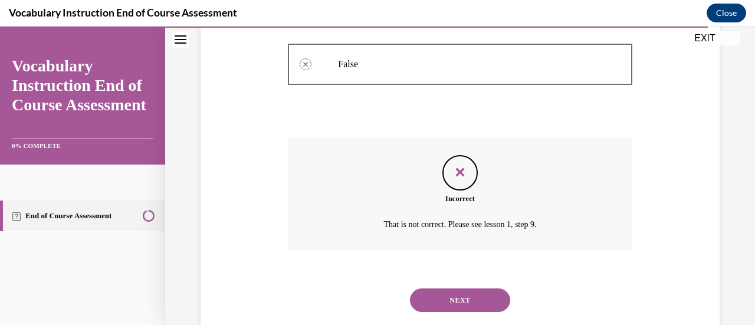
scroll to position [343, 0]
click at [446, 298] on button "NEXT" at bounding box center [460, 301] width 100 height 24
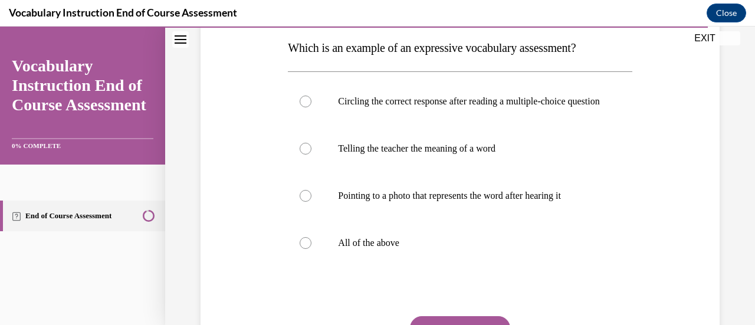
scroll to position [188, 0]
click at [300, 250] on div at bounding box center [306, 244] width 12 height 12
click at [300, 250] on input "All of the above" at bounding box center [306, 244] width 12 height 12
radio input "true"
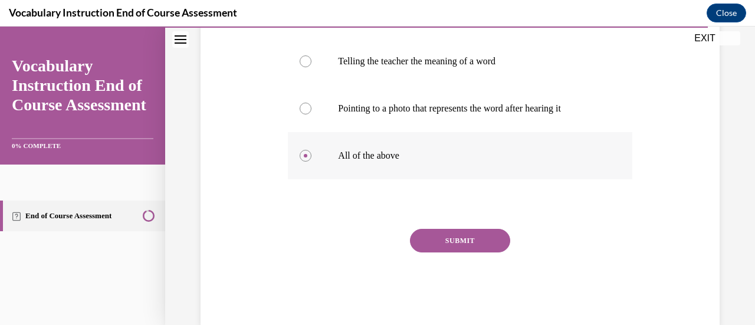
scroll to position [276, 0]
click at [446, 253] on button "SUBMIT" at bounding box center [460, 242] width 100 height 24
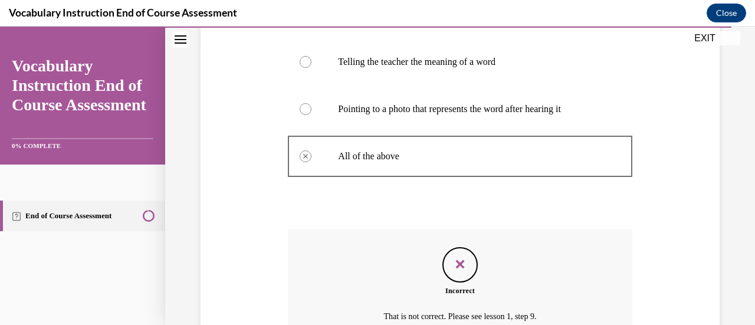
scroll to position [407, 0]
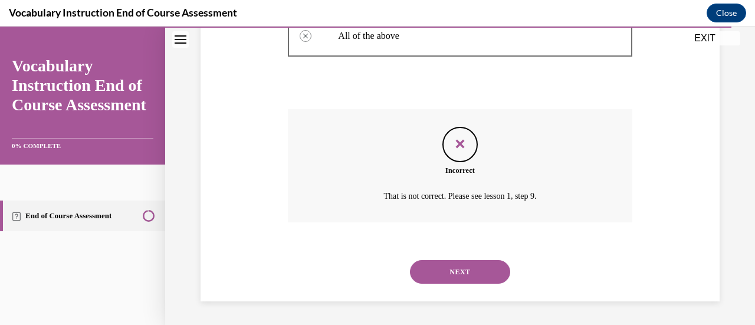
click at [446, 268] on button "NEXT" at bounding box center [460, 272] width 100 height 24
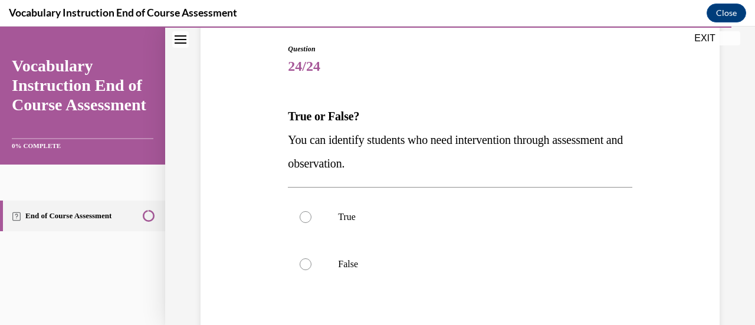
scroll to position [120, 0]
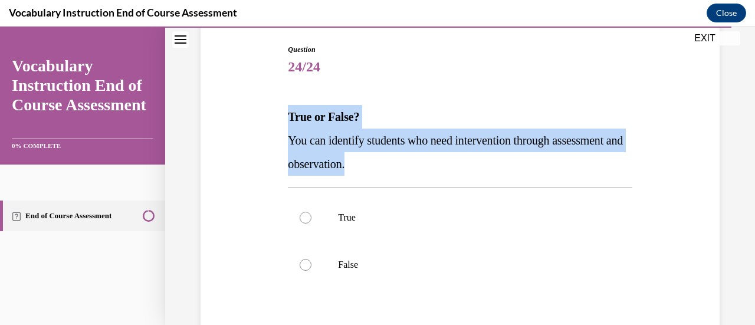
drag, startPoint x: 283, startPoint y: 114, endPoint x: 446, endPoint y: 162, distance: 169.9
click at [446, 162] on div "Question 24/24 True or False? You can identify students who need intervention t…" at bounding box center [460, 222] width 525 height 426
copy div "True or False? You can identify students who need intervention through assessme…"
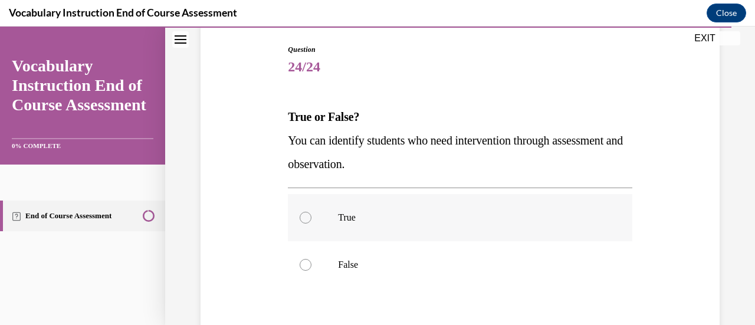
click at [308, 210] on label "True" at bounding box center [460, 217] width 344 height 47
click at [308, 212] on input "True" at bounding box center [306, 218] width 12 height 12
radio input "true"
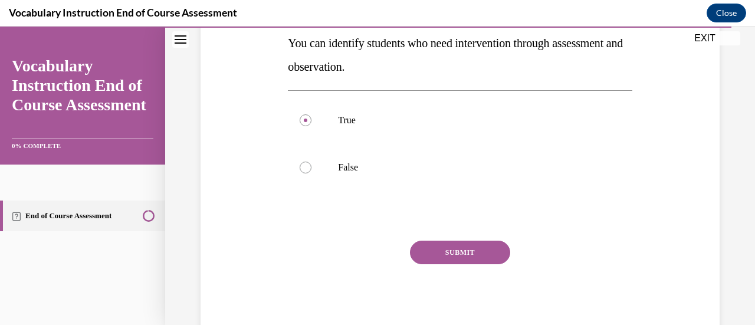
click at [471, 248] on button "SUBMIT" at bounding box center [460, 253] width 100 height 24
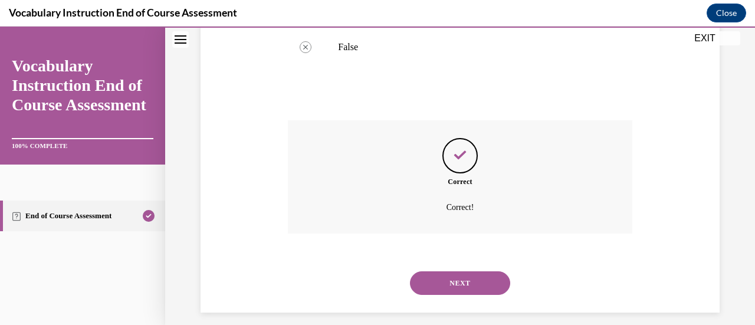
scroll to position [348, 0]
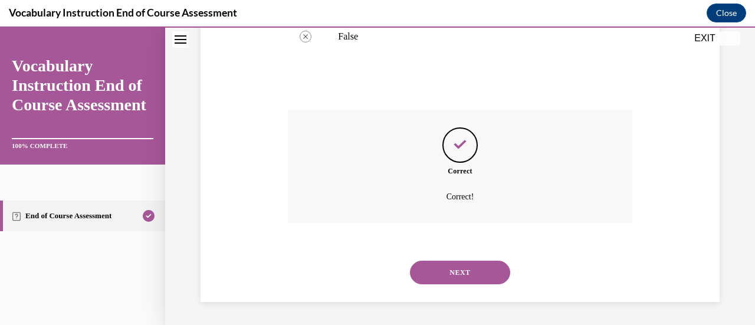
click at [465, 268] on button "NEXT" at bounding box center [460, 273] width 100 height 24
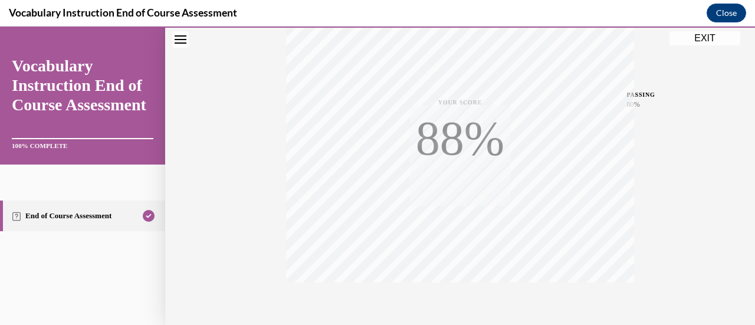
scroll to position [306, 0]
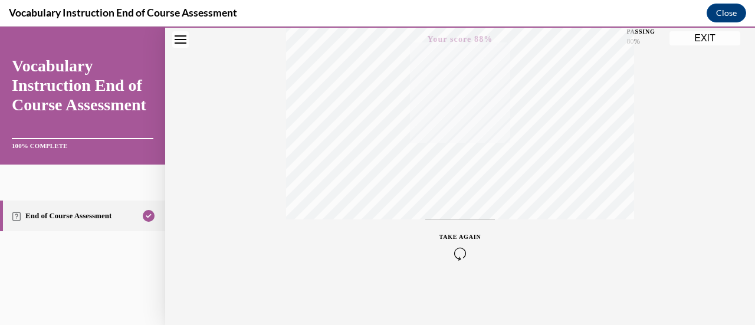
click at [713, 34] on button "EXIT" at bounding box center [705, 38] width 71 height 14
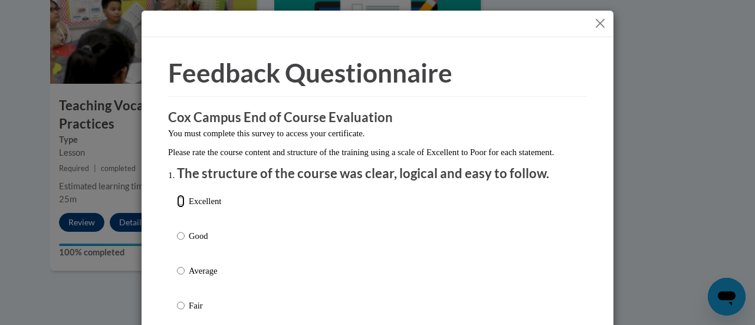
click at [177, 208] on input "Excellent" at bounding box center [181, 201] width 8 height 13
radio input "true"
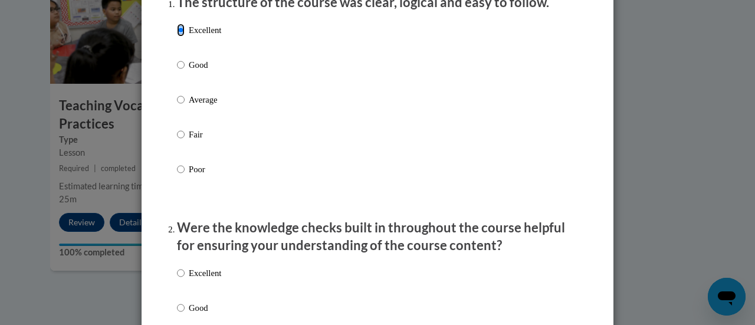
scroll to position [171, 0]
click at [177, 280] on input "Excellent" at bounding box center [181, 273] width 8 height 13
radio input "true"
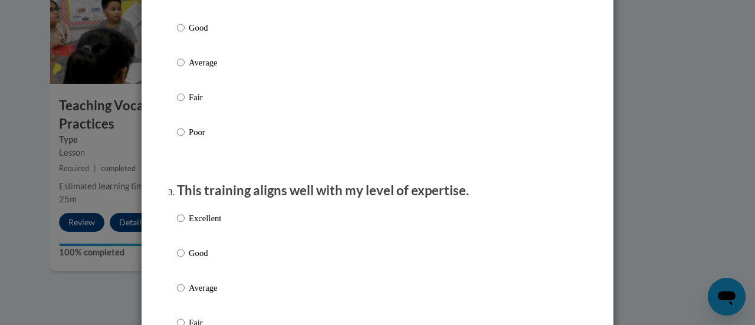
scroll to position [451, 0]
click at [203, 225] on p "Excellent" at bounding box center [205, 218] width 32 height 13
click at [185, 225] on input "Excellent" at bounding box center [181, 218] width 8 height 13
radio input "true"
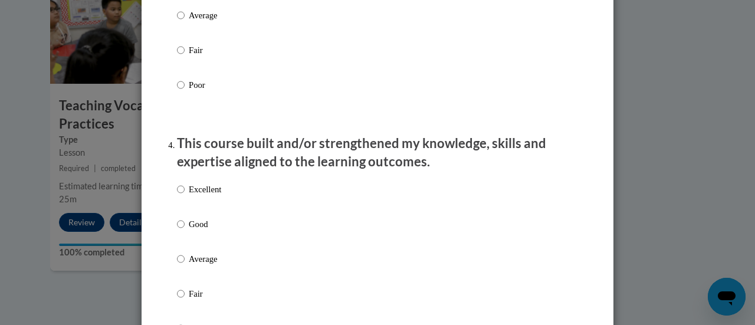
scroll to position [725, 0]
click at [203, 195] on p "Excellent" at bounding box center [205, 188] width 32 height 13
click at [185, 195] on input "Excellent" at bounding box center [181, 188] width 8 height 13
radio input "true"
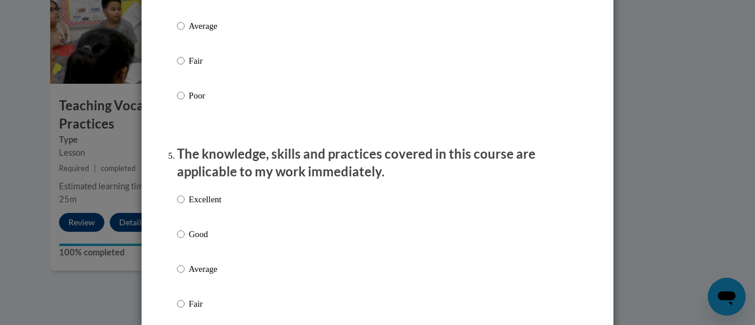
click at [204, 206] on p "Excellent" at bounding box center [205, 199] width 32 height 13
click at [185, 206] on input "Excellent" at bounding box center [181, 199] width 8 height 13
radio input "true"
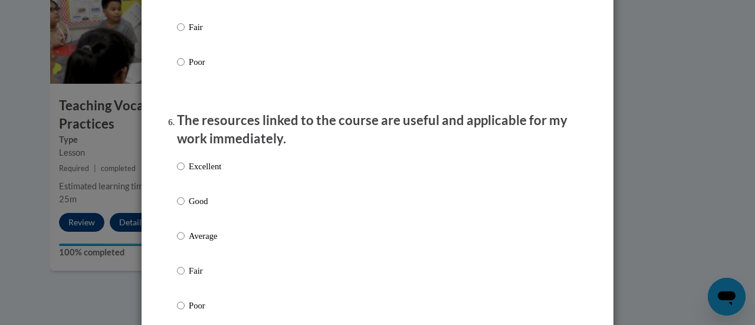
scroll to position [1234, 0]
click at [211, 172] on p "Excellent" at bounding box center [205, 165] width 32 height 13
click at [185, 172] on input "Excellent" at bounding box center [181, 165] width 8 height 13
radio input "true"
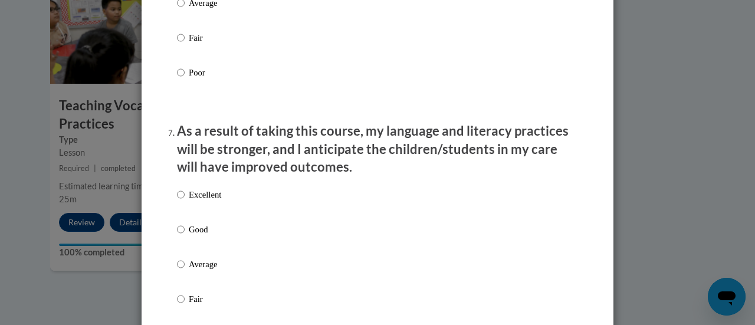
scroll to position [1485, 0]
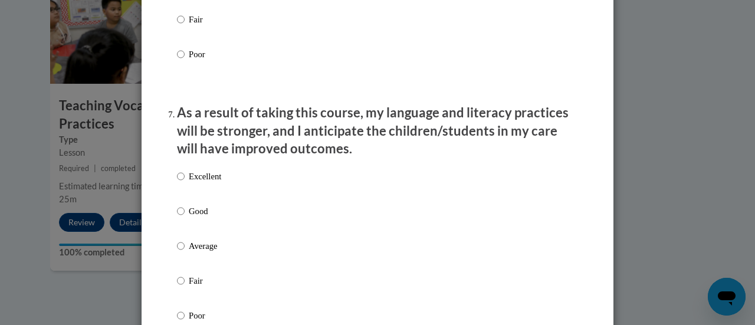
click at [208, 183] on p "Excellent" at bounding box center [205, 176] width 32 height 13
click at [185, 183] on input "Excellent" at bounding box center [181, 176] width 8 height 13
radio input "true"
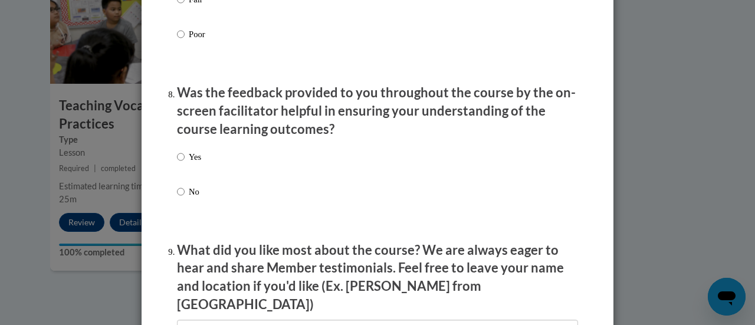
scroll to position [1767, 0]
click at [221, 172] on div "Yes No" at bounding box center [377, 188] width 401 height 88
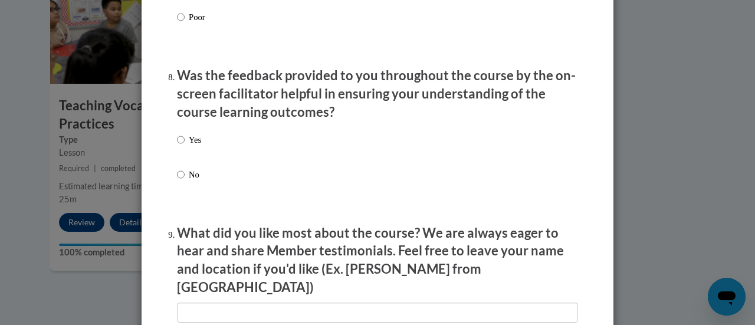
scroll to position [1791, 0]
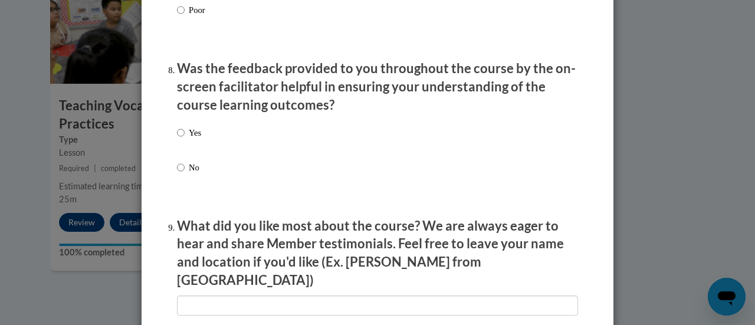
click at [192, 139] on p "Yes" at bounding box center [195, 132] width 12 height 13
click at [185, 139] on input "Yes" at bounding box center [181, 132] width 8 height 13
radio input "true"
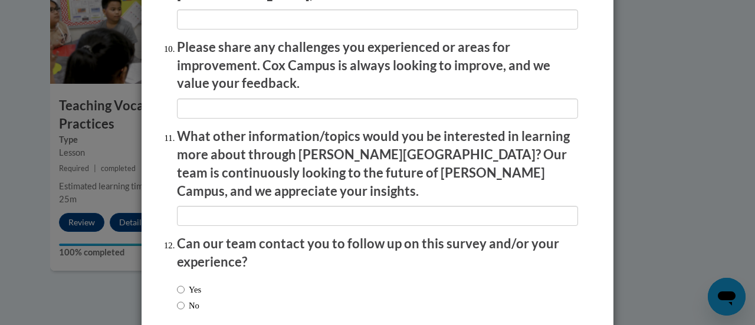
scroll to position [2128, 0]
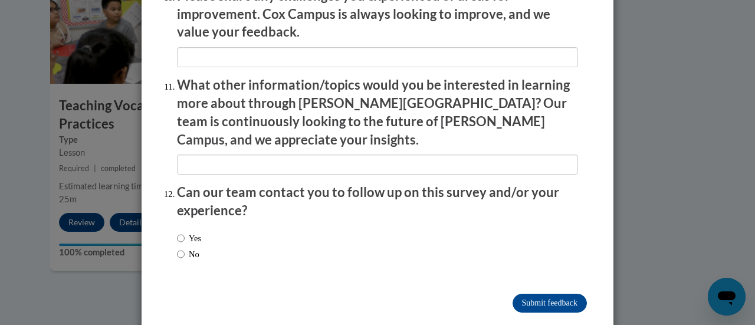
click at [185, 248] on label "No" at bounding box center [188, 254] width 22 height 13
click at [185, 248] on input "No" at bounding box center [181, 254] width 8 height 13
radio input "true"
click at [550, 294] on input "Submit feedback" at bounding box center [550, 303] width 74 height 19
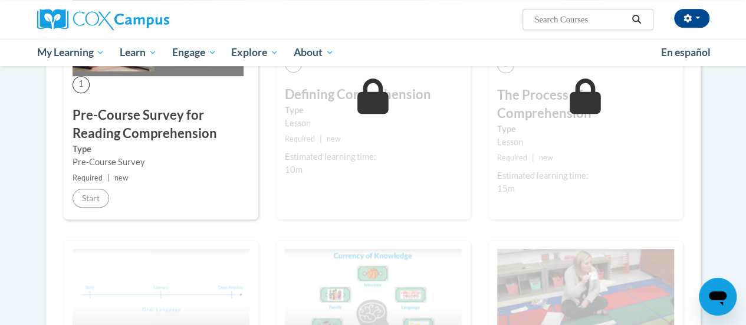
scroll to position [319, 0]
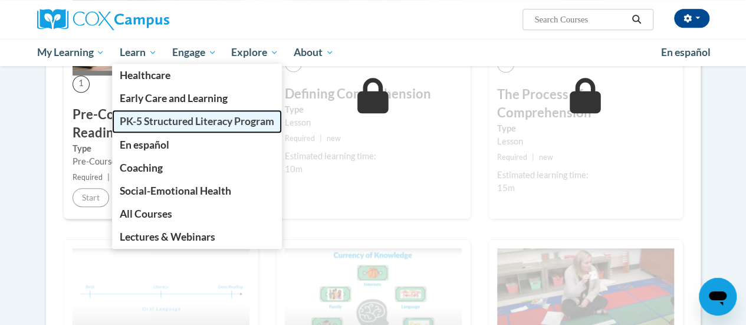
click at [139, 123] on span "PK-5 Structured Literacy Program" at bounding box center [197, 121] width 155 height 12
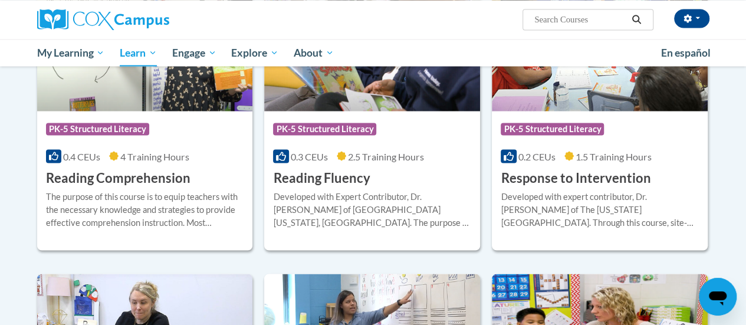
scroll to position [1092, 0]
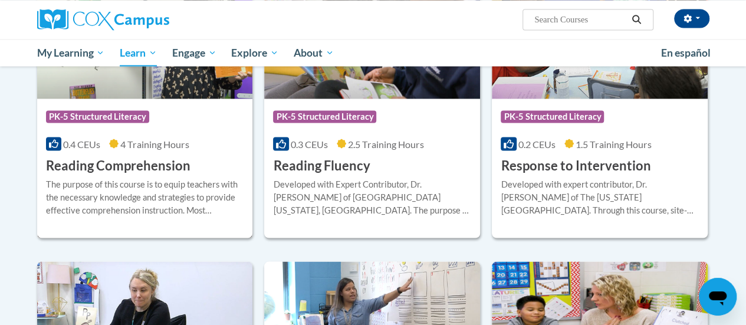
click at [153, 178] on div "The purpose of this course is to equip teachers with the necessary knowledge an…" at bounding box center [145, 197] width 198 height 39
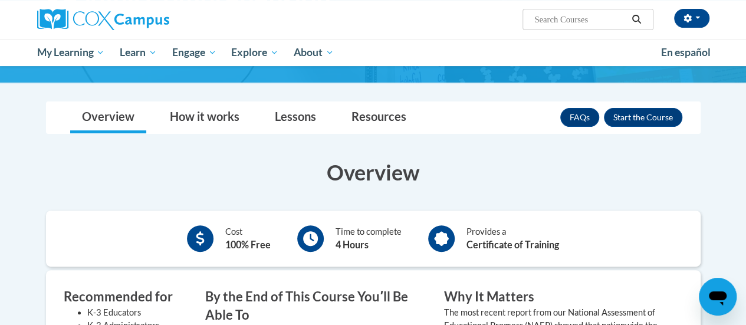
scroll to position [138, 0]
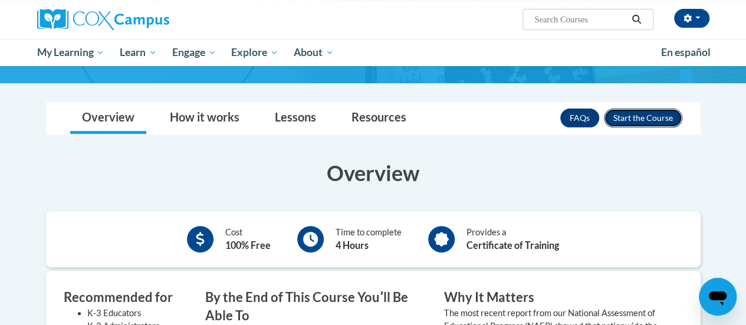
click at [637, 114] on button "Enroll" at bounding box center [643, 118] width 78 height 19
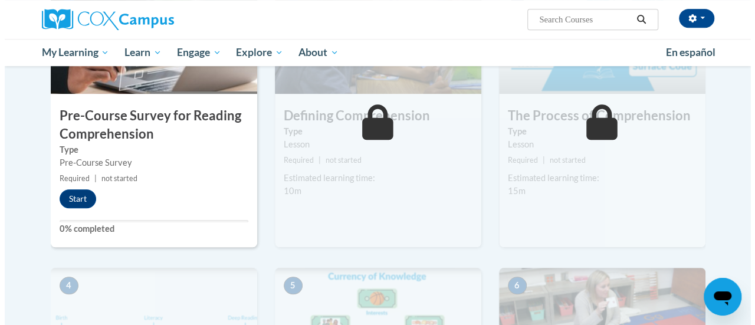
scroll to position [333, 0]
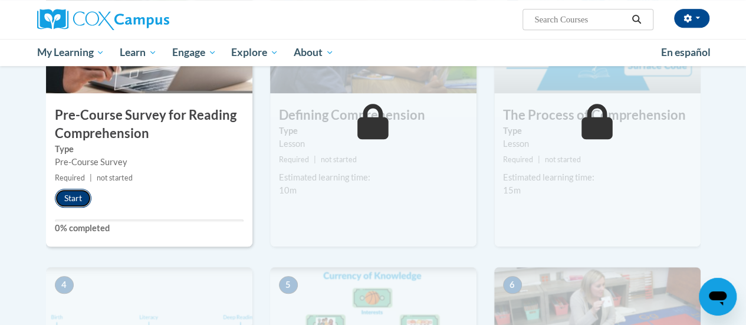
click at [63, 202] on button "Start" at bounding box center [73, 198] width 37 height 19
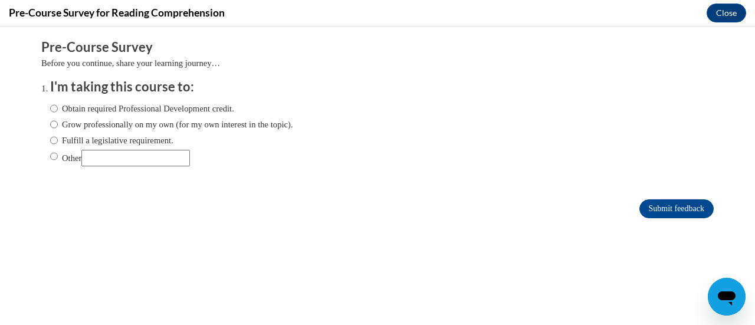
scroll to position [0, 0]
click at [50, 110] on input "Obtain required Professional Development credit." at bounding box center [54, 108] width 8 height 13
radio input "true"
click at [681, 208] on input "Submit feedback" at bounding box center [677, 208] width 74 height 19
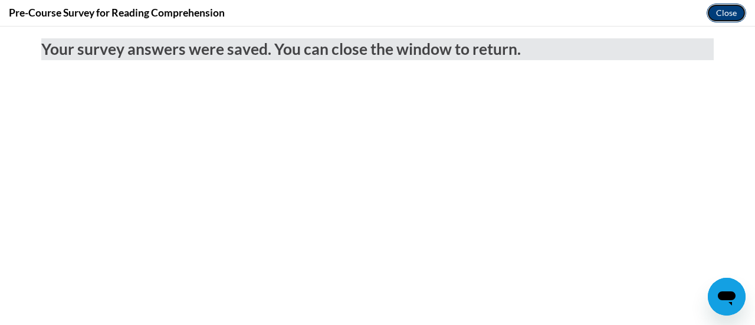
click at [728, 14] on button "Close" at bounding box center [727, 13] width 40 height 19
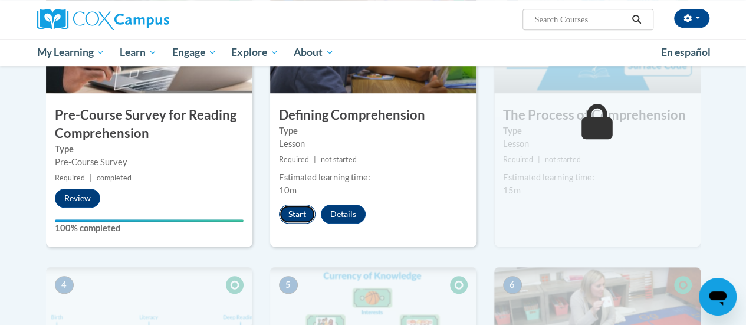
click at [294, 208] on button "Start" at bounding box center [297, 214] width 37 height 19
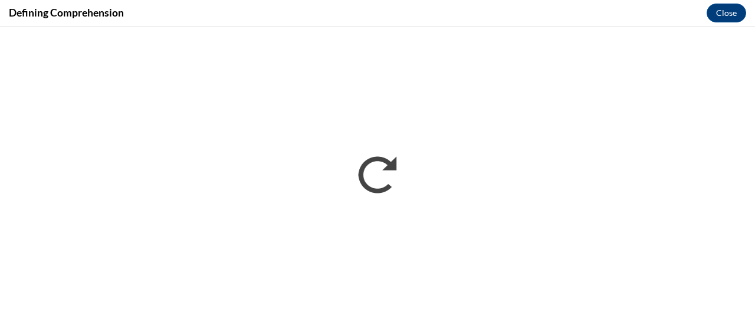
click at [287, 27] on iframe "</div></body> </html>" at bounding box center [377, 176] width 755 height 299
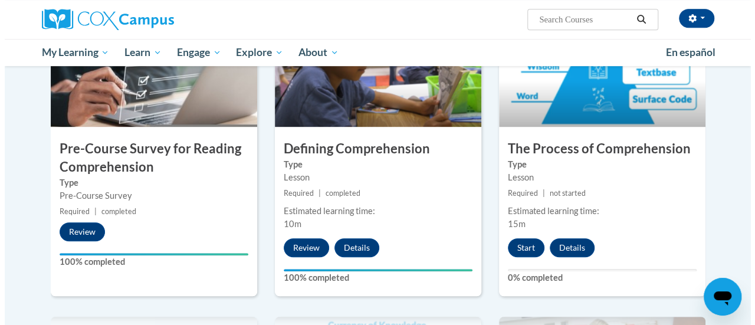
scroll to position [302, 0]
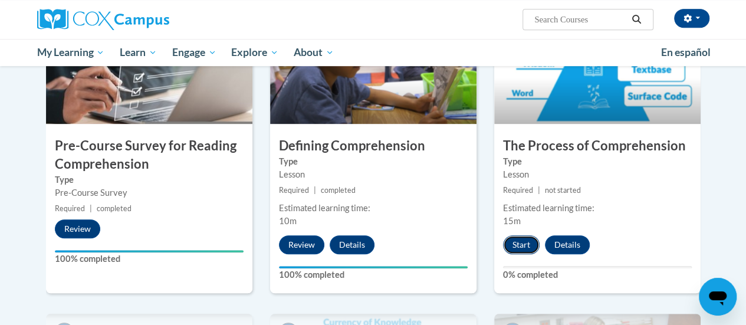
click at [520, 245] on button "Start" at bounding box center [521, 244] width 37 height 19
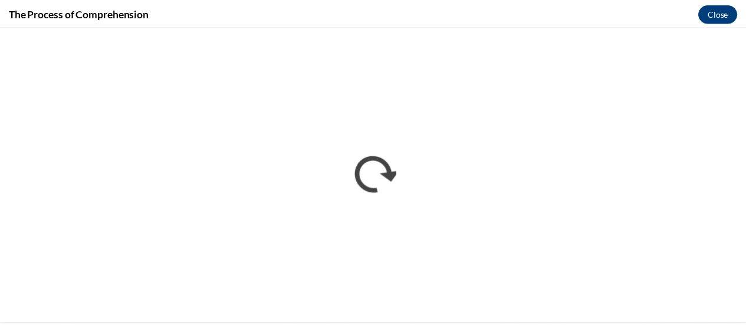
scroll to position [0, 0]
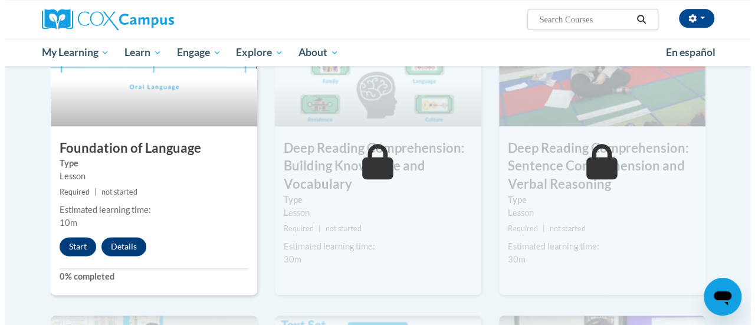
scroll to position [607, 0]
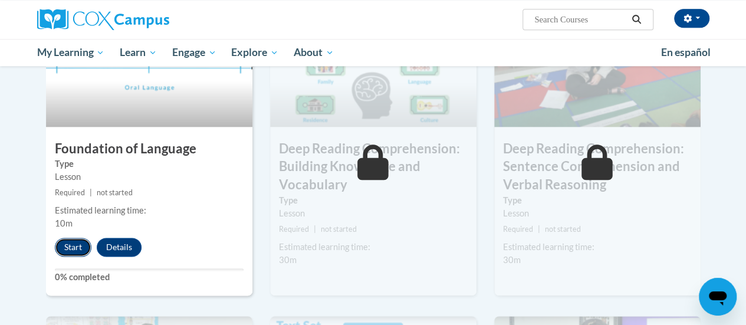
click at [67, 243] on button "Start" at bounding box center [73, 247] width 37 height 19
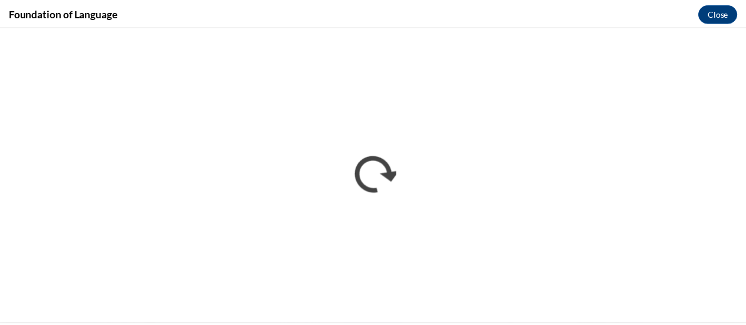
scroll to position [0, 0]
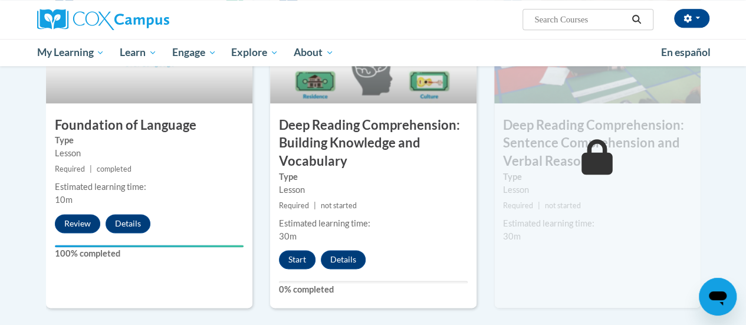
scroll to position [631, 0]
